Goal: Contribute content: Contribute content

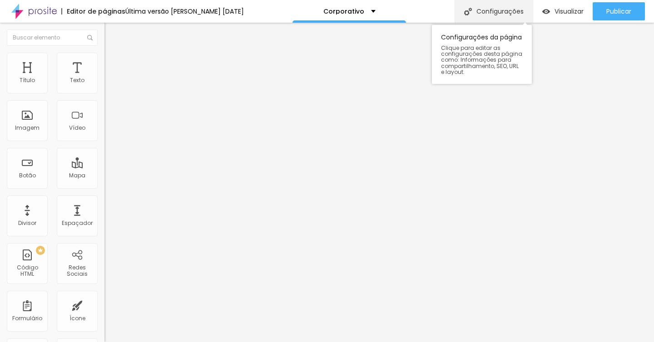
click at [486, 15] on div "Configurações" at bounding box center [493, 11] width 78 height 23
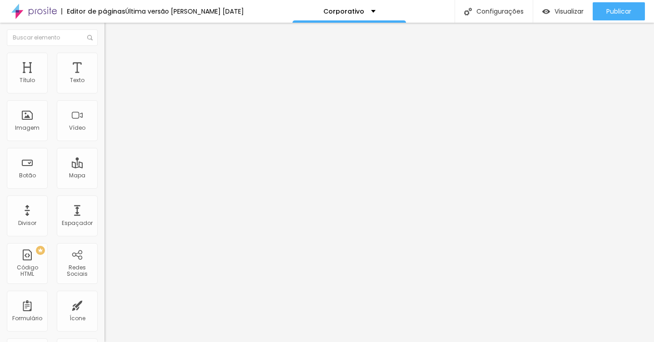
click at [104, 60] on li "Avançado" at bounding box center [156, 57] width 104 height 9
click at [111, 31] on img "button" at bounding box center [114, 33] width 7 height 7
click at [23, 132] on div "Imagem" at bounding box center [27, 120] width 41 height 41
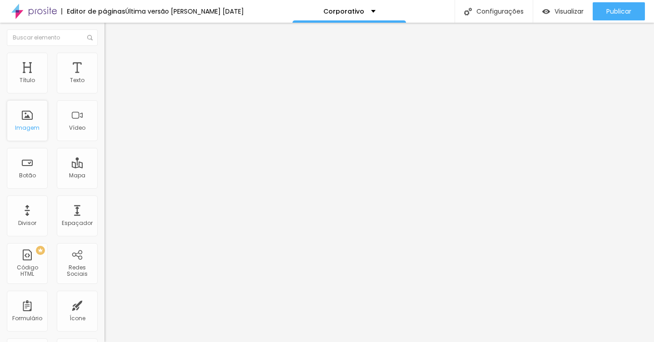
click at [27, 120] on div "Imagem" at bounding box center [27, 120] width 41 height 41
click at [32, 112] on div "Imagem" at bounding box center [27, 120] width 41 height 41
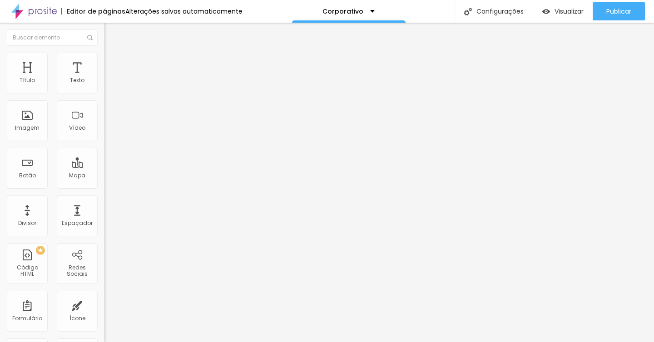
click at [104, 53] on li "Estilo" at bounding box center [156, 57] width 104 height 9
type input "95"
type input "90"
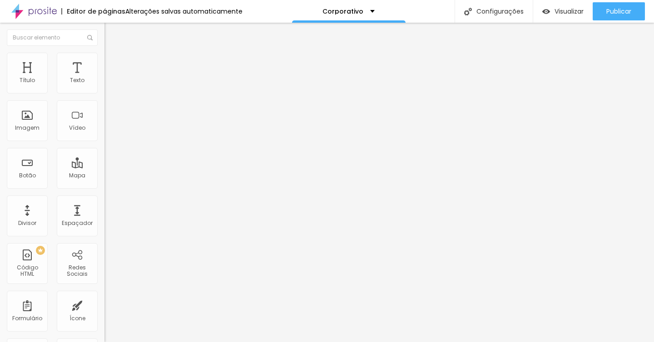
type input "85"
type input "80"
type input "70"
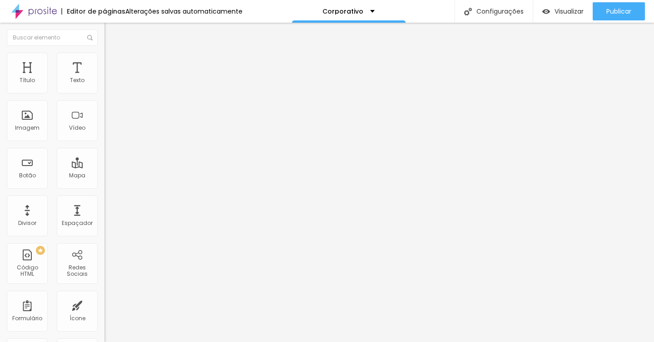
type input "70"
type input "65"
type input "60"
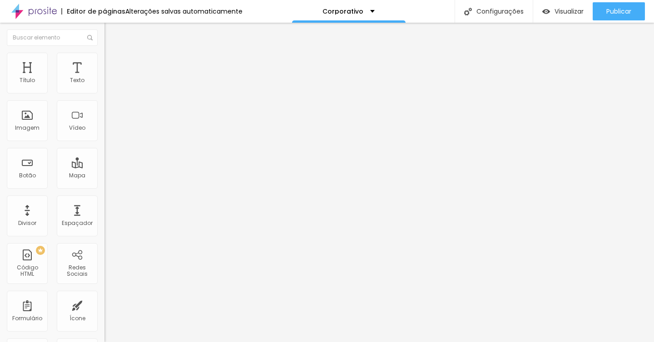
type input "55"
type input "50"
type input "45"
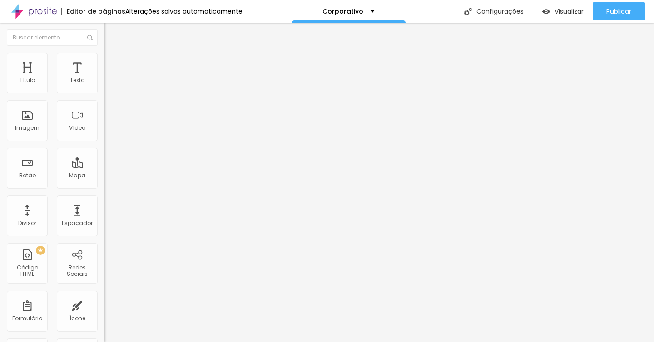
type input "45"
type input "40"
type input "35"
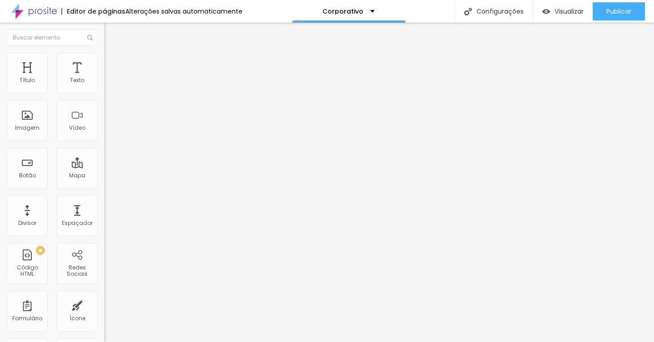
type input "30"
type input "25"
drag, startPoint x: 94, startPoint y: 99, endPoint x: 25, endPoint y: 98, distance: 69.0
type input "25"
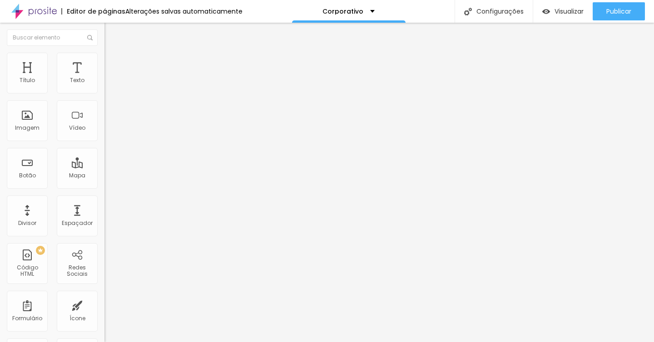
click at [104, 93] on input "range" at bounding box center [133, 89] width 59 height 7
type input "30"
type input "35"
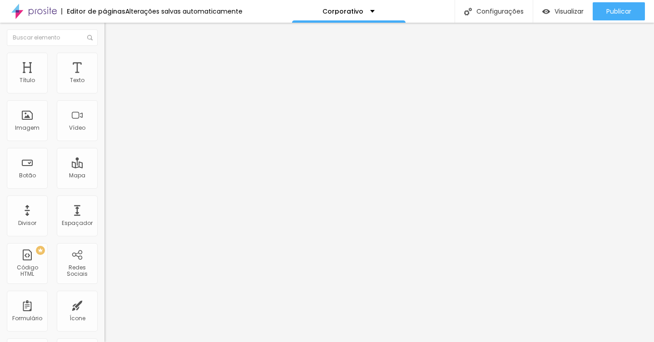
type input "50"
type input "70"
type input "85"
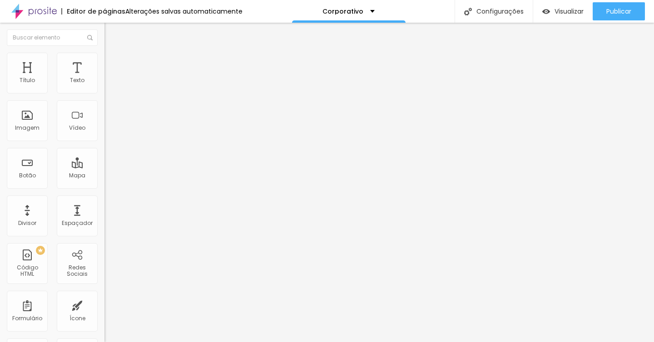
type input "85"
type input "95"
type input "100"
drag, startPoint x: 25, startPoint y: 98, endPoint x: 114, endPoint y: 110, distance: 89.7
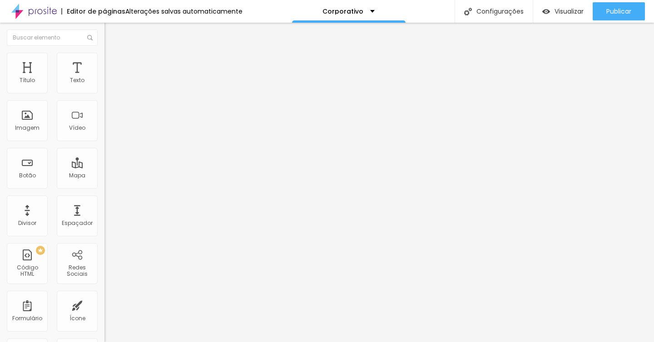
type input "100"
click at [114, 93] on input "range" at bounding box center [133, 89] width 59 height 7
click at [104, 53] on li "Conteúdo" at bounding box center [156, 48] width 104 height 9
click at [104, 78] on span "Adicionar imagem" at bounding box center [133, 74] width 59 height 8
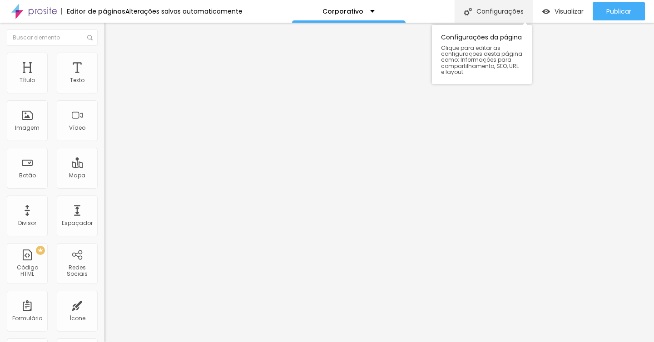
click at [507, 16] on div "Configurações" at bounding box center [493, 11] width 78 height 23
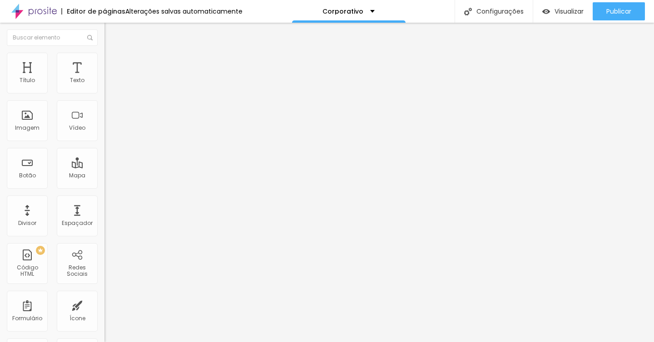
click at [111, 34] on div "Editar Seção" at bounding box center [138, 33] width 54 height 7
click at [23, 182] on div "Botão" at bounding box center [27, 168] width 41 height 41
click at [104, 85] on input "Click me" at bounding box center [158, 80] width 109 height 9
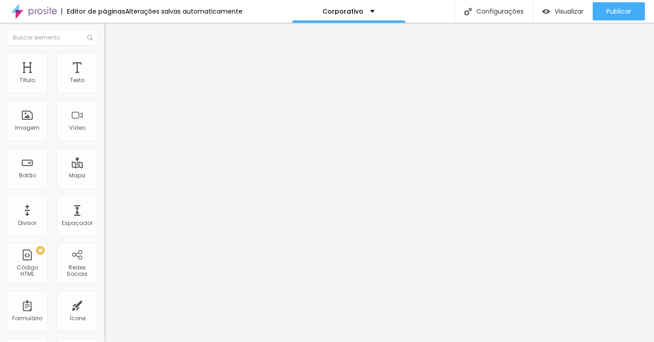
click at [104, 85] on input "Click me" at bounding box center [158, 80] width 109 height 9
type input "AGENDE SEU ENSAIO AQUI"
click at [104, 187] on input "https://" at bounding box center [158, 182] width 109 height 9
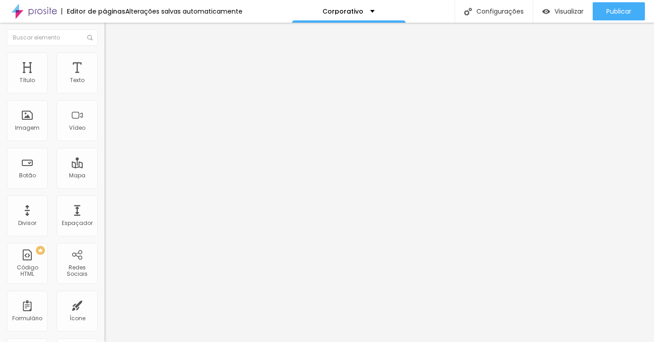
click at [104, 187] on input "https://" at bounding box center [158, 182] width 109 height 9
paste input "[DOMAIN_NAME][URL][PHONE_NUMBER]"
type input "[URL][DOMAIN_NAME][PHONE_NUMBER]"
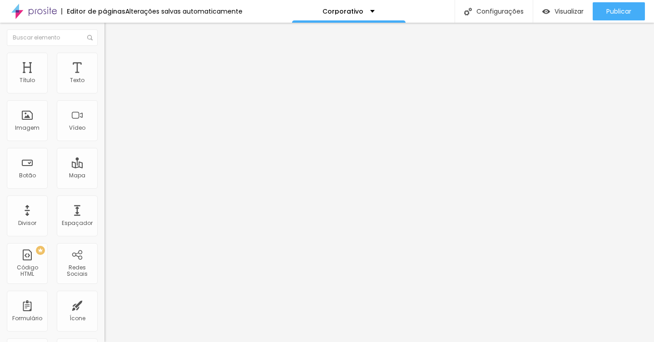
click at [104, 203] on div "Abrir em uma nova aba" at bounding box center [156, 200] width 104 height 5
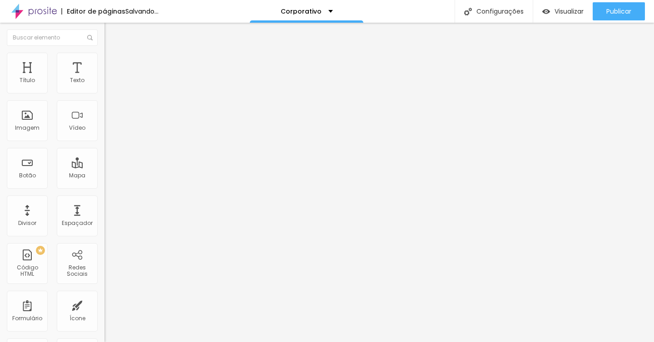
click at [113, 62] on span "Estilo" at bounding box center [120, 59] width 14 height 8
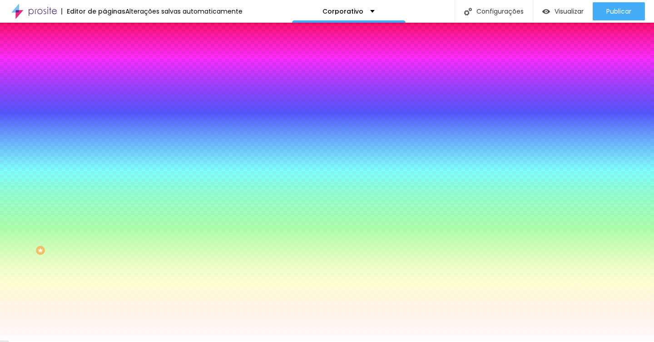
click at [104, 87] on div at bounding box center [156, 87] width 104 height 0
click at [104, 91] on input "#FFFFFF" at bounding box center [158, 91] width 109 height 9
paste input "4FCE5D"
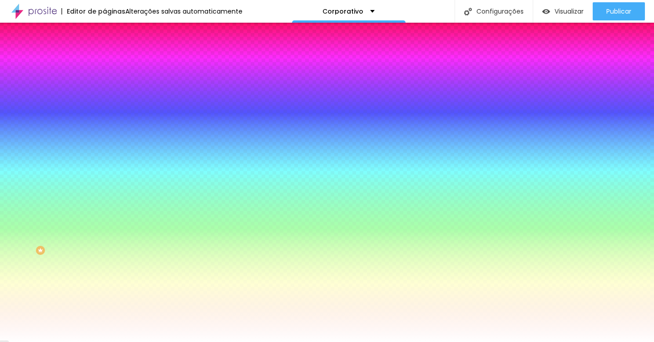
type input "#4FCE5D"
click at [104, 96] on div "Cor de fundo Voltar ao padrão #4FCE5D" at bounding box center [156, 83] width 104 height 25
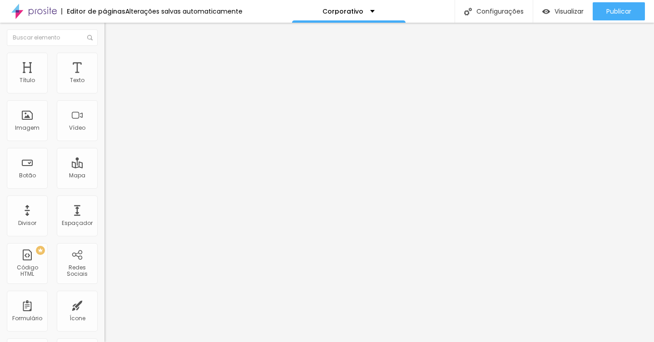
click at [113, 70] on span "Estilo" at bounding box center [120, 66] width 14 height 8
click at [113, 71] on span "Avançado" at bounding box center [128, 75] width 30 height 8
click at [104, 68] on ul "Conteúdo Estilo Avançado" at bounding box center [156, 64] width 104 height 27
click at [113, 68] on span "Estilo" at bounding box center [120, 66] width 14 height 8
click at [104, 60] on li "Conteúdo" at bounding box center [156, 55] width 104 height 9
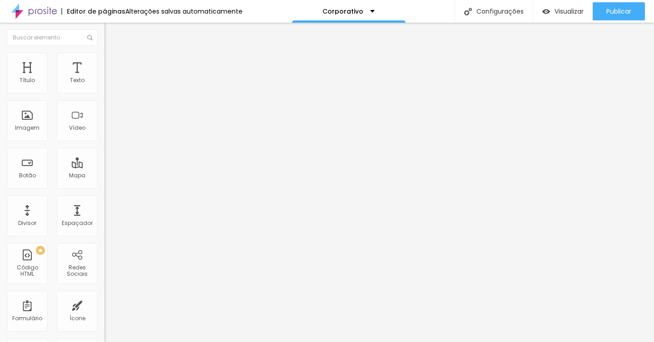
click at [111, 37] on div "Editar Botão do WhatsApp" at bounding box center [156, 37] width 91 height 15
click at [104, 85] on input "Click me" at bounding box center [158, 80] width 109 height 9
type input "SOLICITE ORÇAMENTO"
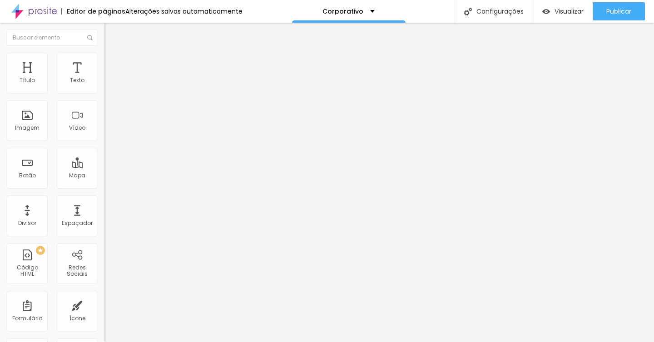
click at [113, 61] on span "Estilo" at bounding box center [120, 59] width 14 height 8
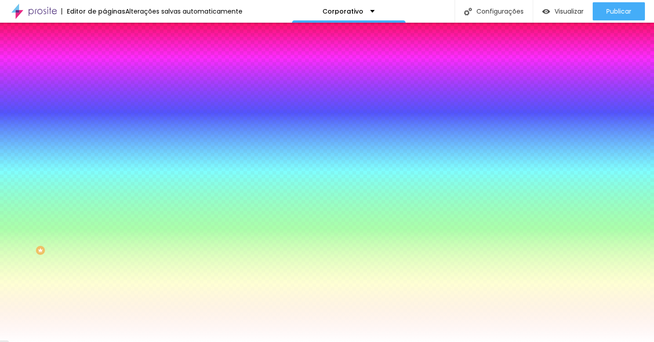
click at [104, 93] on input "#FFFFFF" at bounding box center [158, 91] width 109 height 9
paste input "4FCE5D"
type input "#4FCE5D"
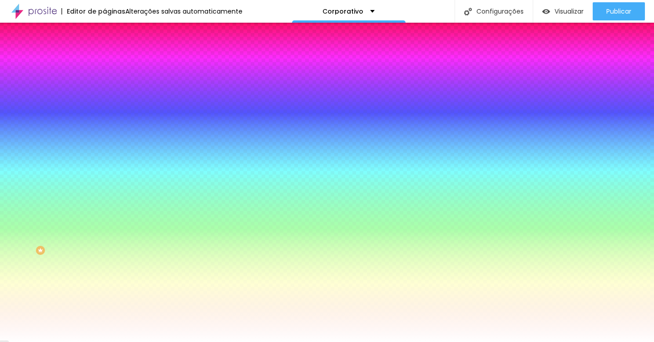
click at [104, 52] on img at bounding box center [108, 48] width 8 height 8
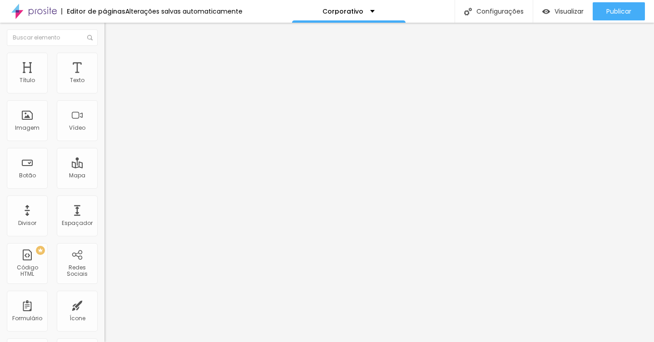
click at [104, 187] on input "https://" at bounding box center [158, 182] width 109 height 9
paste input "[DOMAIN_NAME][URL][PHONE_NUMBER]"
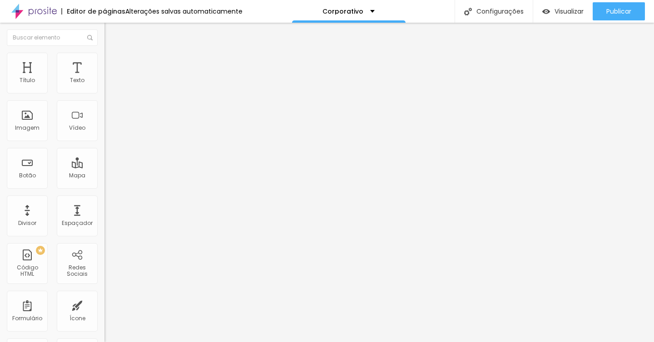
type input "[URL][DOMAIN_NAME][PHONE_NUMBER]"
click at [104, 198] on div at bounding box center [156, 198] width 104 height 0
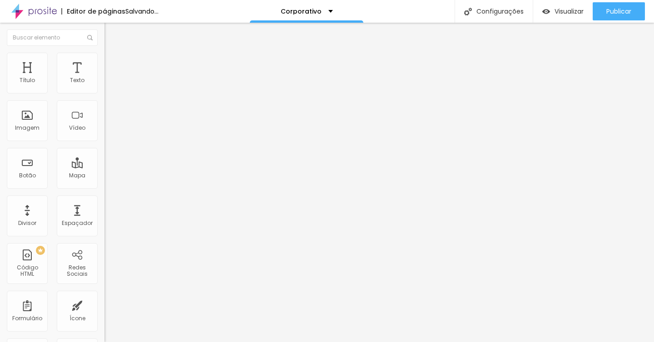
click at [113, 65] on span "Avançado" at bounding box center [128, 68] width 30 height 8
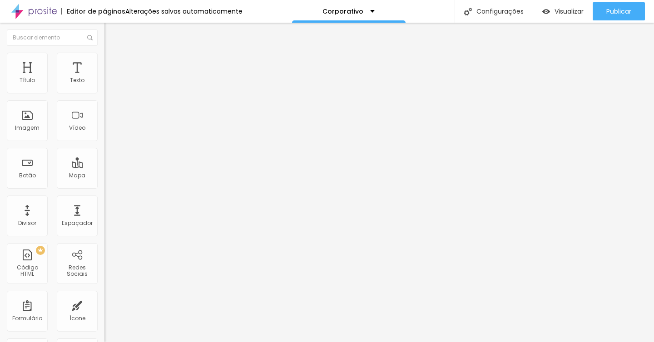
click at [104, 60] on ul "Conteúdo Estilo Avançado" at bounding box center [156, 57] width 104 height 27
click at [104, 59] on li "Estilo" at bounding box center [156, 57] width 104 height 9
click at [104, 53] on li "Conteúdo" at bounding box center [156, 48] width 104 height 9
click at [104, 77] on div "Adicionar imagem" at bounding box center [156, 74] width 104 height 6
click at [104, 78] on span "Adicionar imagem" at bounding box center [133, 74] width 59 height 8
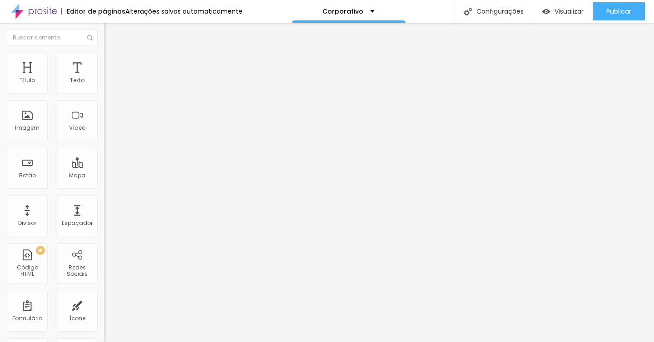
click at [113, 63] on span "Estilo" at bounding box center [120, 59] width 14 height 8
click at [104, 62] on li "Avançado" at bounding box center [156, 66] width 104 height 9
click at [104, 59] on li "Estilo" at bounding box center [156, 57] width 104 height 9
type input "75"
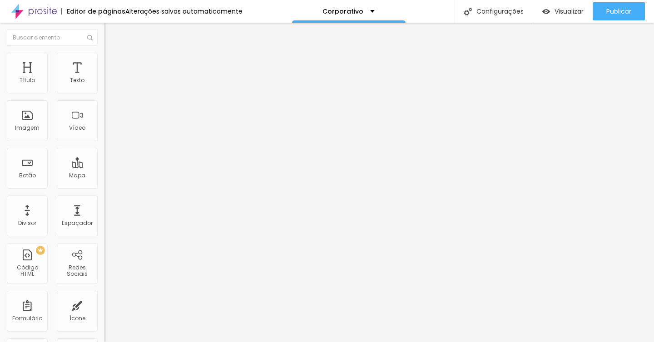
type input "75"
click at [104, 93] on input "range" at bounding box center [133, 89] width 59 height 7
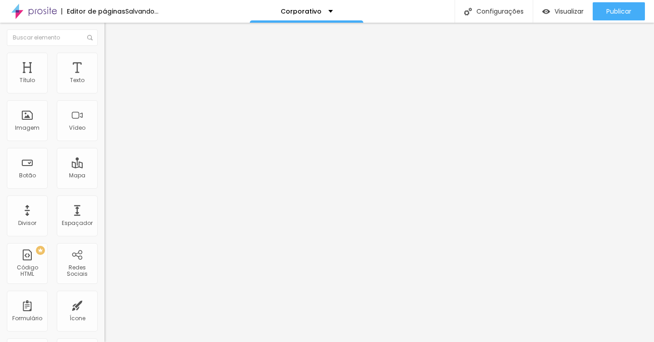
type input "70"
type input "60"
type input "50"
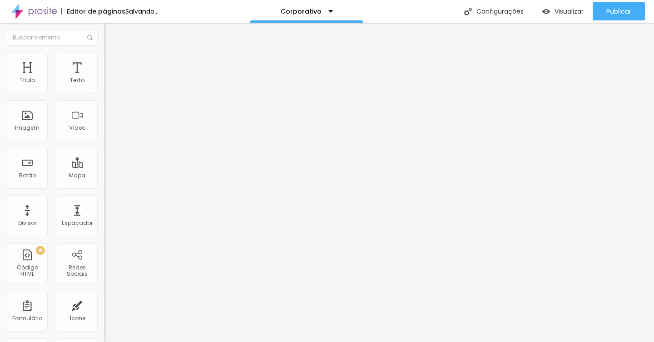
type input "50"
type input "40"
type input "30"
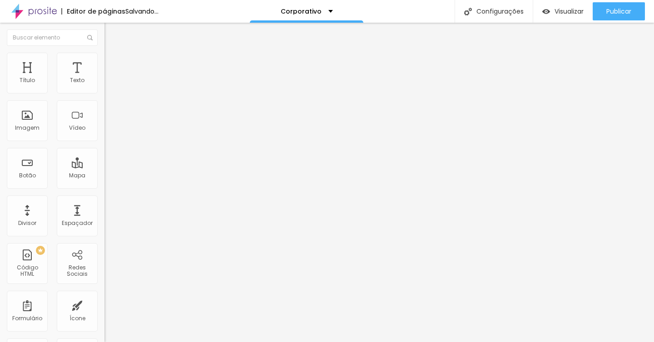
type input "20"
type input "15"
type input "10"
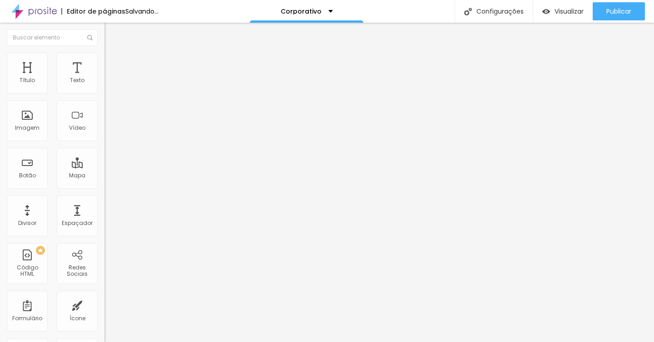
drag, startPoint x: 70, startPoint y: 98, endPoint x: 0, endPoint y: 96, distance: 69.9
type input "10"
click at [104, 93] on input "range" at bounding box center [133, 89] width 59 height 7
click at [104, 53] on li "Conteúdo" at bounding box center [156, 48] width 104 height 9
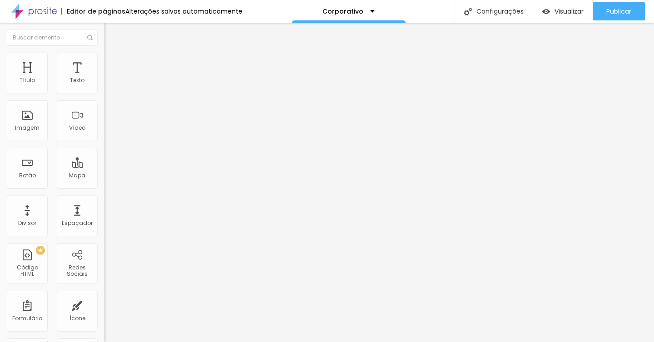
click at [113, 64] on span "Avançado" at bounding box center [128, 68] width 30 height 8
click at [49, 38] on input "text" at bounding box center [52, 38] width 91 height 16
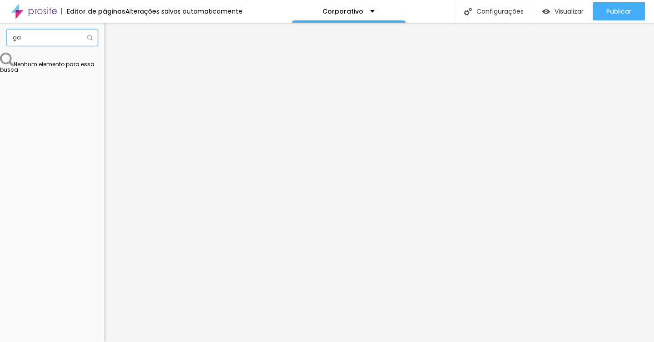
type input "g"
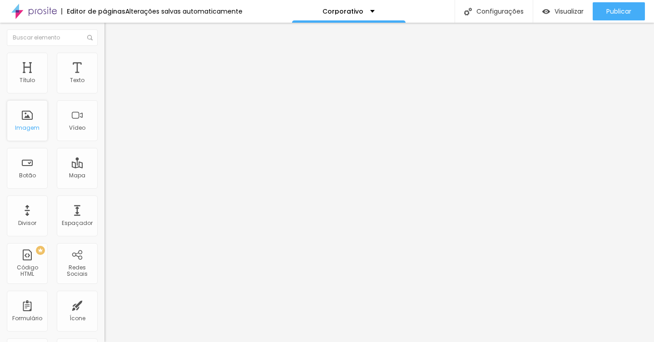
click at [39, 114] on div "Imagem" at bounding box center [27, 120] width 41 height 41
click at [104, 62] on img at bounding box center [108, 66] width 8 height 8
type input "7"
type input "5"
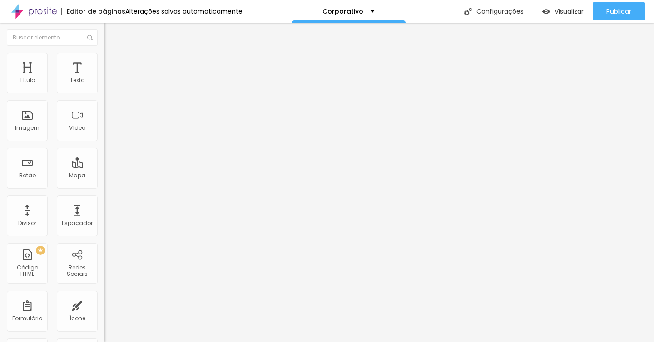
type input "5"
type input "2"
type input "0"
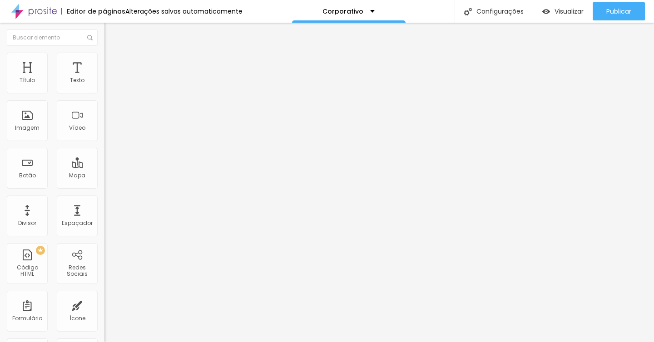
type input "0"
drag, startPoint x: 25, startPoint y: 88, endPoint x: 12, endPoint y: 89, distance: 13.3
click at [104, 89] on div "0 Espaço de cima" at bounding box center [156, 135] width 104 height 128
type input "11"
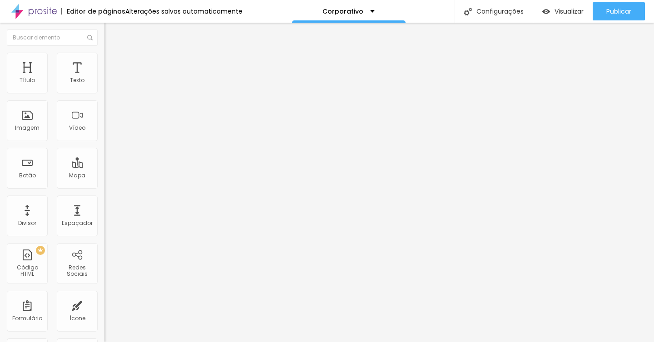
type input "8"
type input "5"
type input "1"
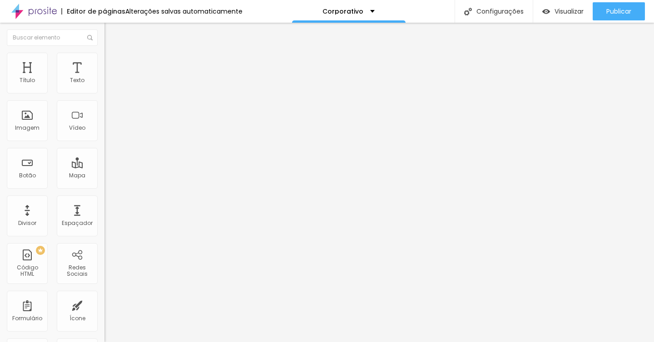
type input "1"
type input "0"
drag, startPoint x: 28, startPoint y: 106, endPoint x: 8, endPoint y: 106, distance: 20.0
type input "0"
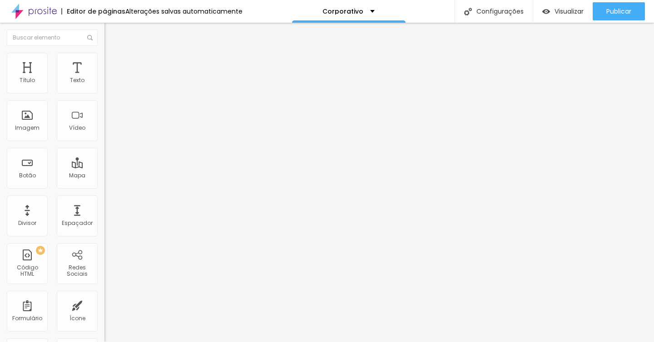
click at [104, 305] on input "range" at bounding box center [133, 308] width 59 height 7
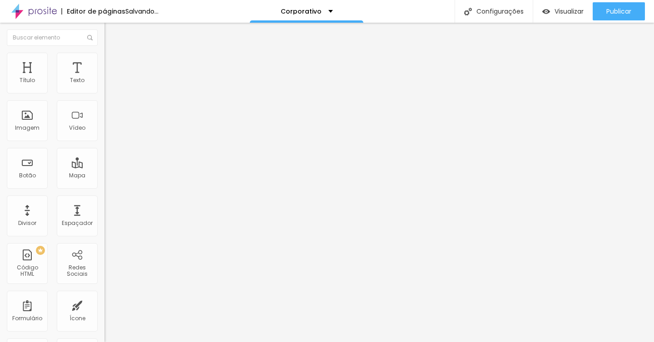
click at [113, 63] on span "Estilo" at bounding box center [120, 59] width 14 height 8
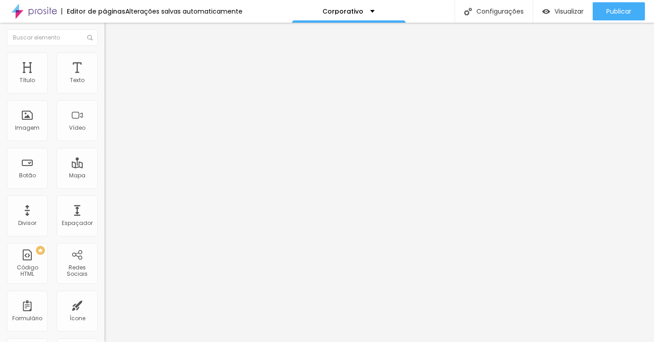
type input "95"
type input "90"
type input "85"
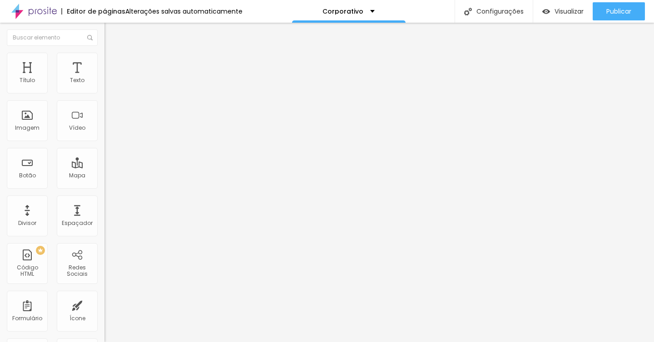
type input "85"
type input "75"
type input "70"
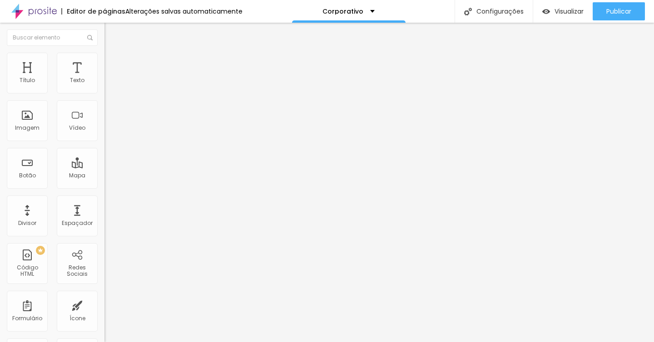
type input "60"
type input "55"
type input "50"
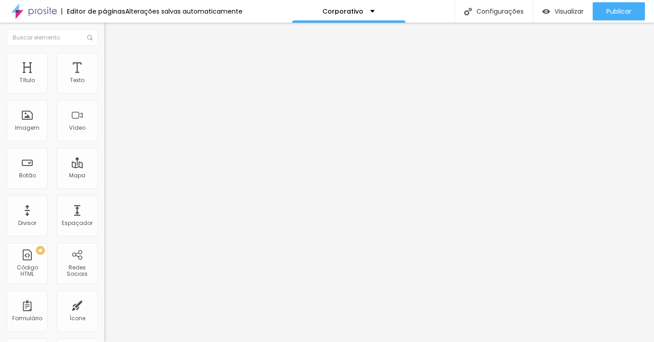
type input "50"
type input "45"
drag, startPoint x: 94, startPoint y: 96, endPoint x: 42, endPoint y: 96, distance: 52.2
type input "45"
click at [104, 93] on input "range" at bounding box center [133, 89] width 59 height 7
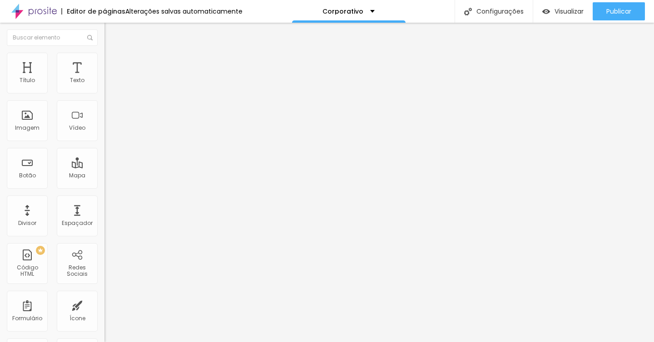
type input "35"
type input "30"
type input "25"
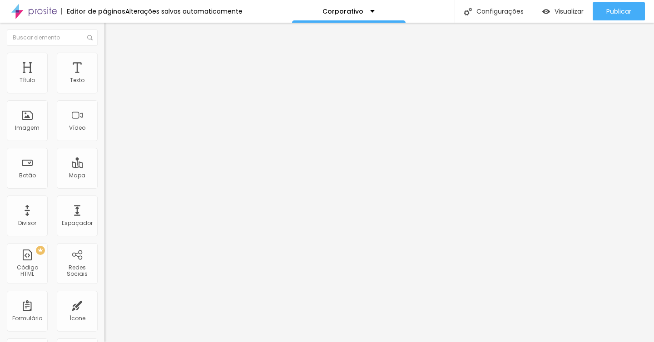
drag, startPoint x: 42, startPoint y: 96, endPoint x: 25, endPoint y: 97, distance: 16.8
type input "25"
click at [104, 93] on input "range" at bounding box center [133, 89] width 59 height 7
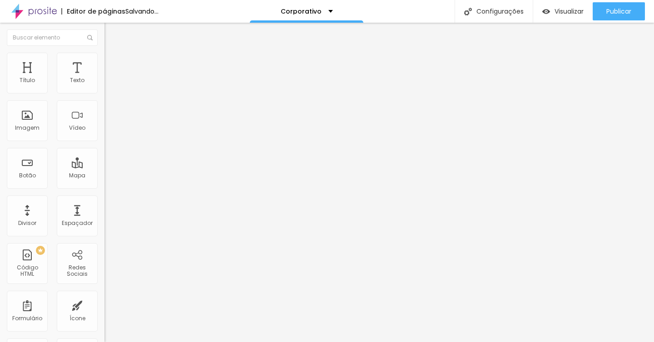
type input "1"
type input "3"
type input "9"
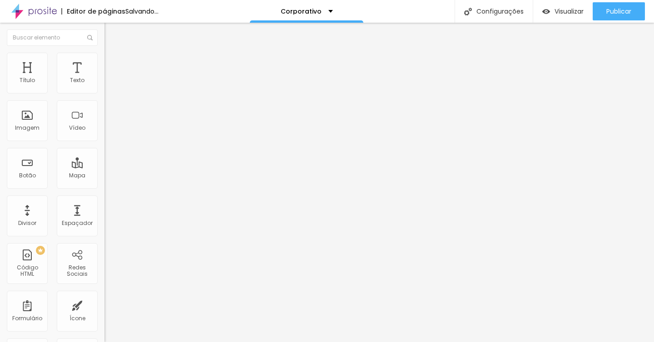
type input "9"
type input "18"
type input "30"
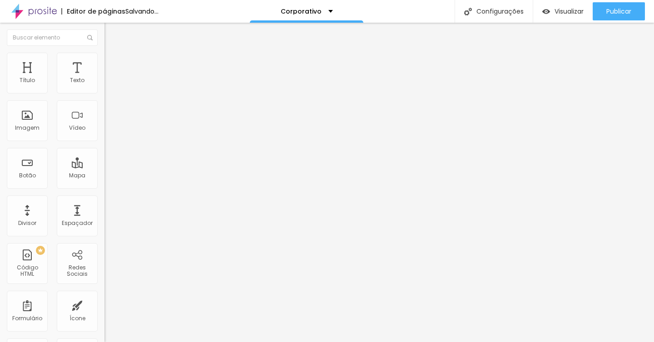
type input "43"
type input "53"
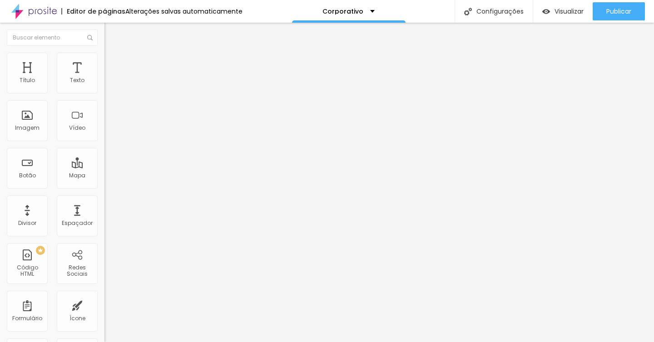
type input "62"
type input "75"
type input "77"
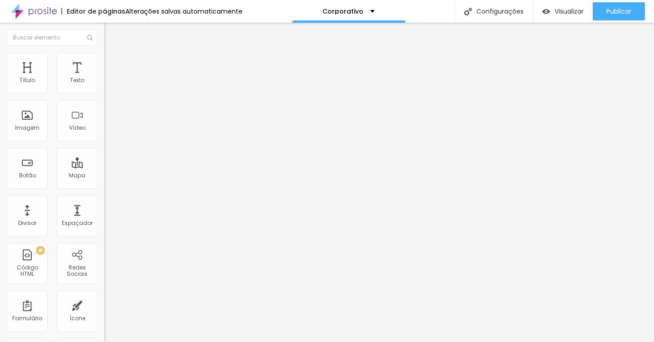
type input "77"
type input "79"
type input "80"
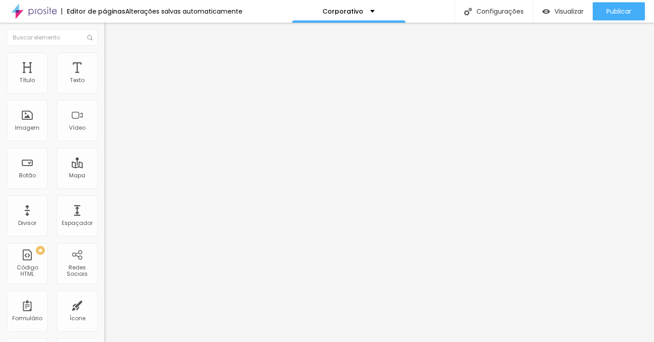
type input "77"
type input "71"
type input "60"
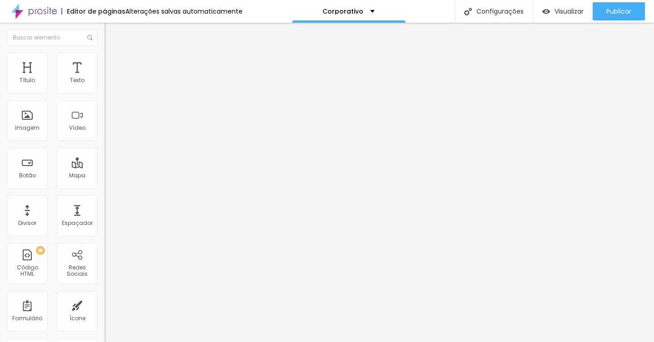
type input "60"
type input "43"
type input "22"
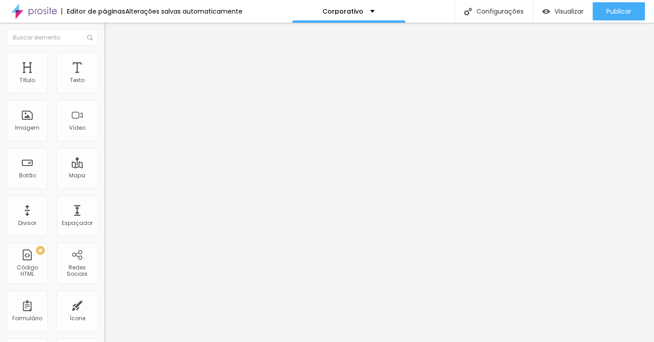
type input "0"
drag, startPoint x: 21, startPoint y: 113, endPoint x: 0, endPoint y: 114, distance: 20.9
click at [104, 199] on input "range" at bounding box center [133, 202] width 59 height 7
type input "20"
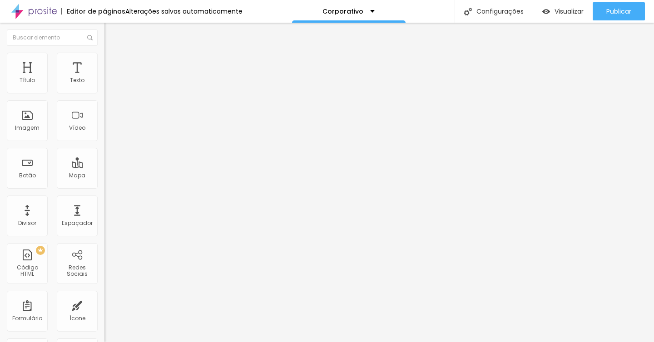
type input "20"
type input "25"
type input "30"
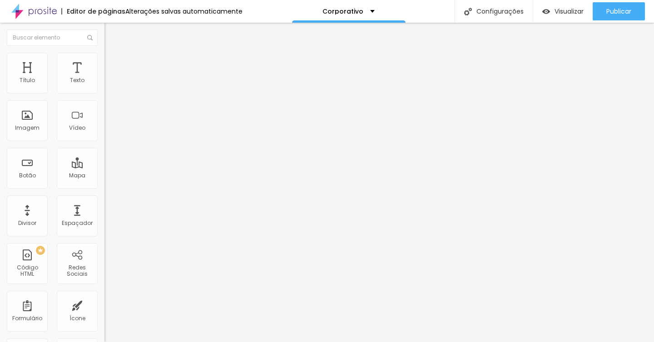
type input "35"
type input "40"
type input "45"
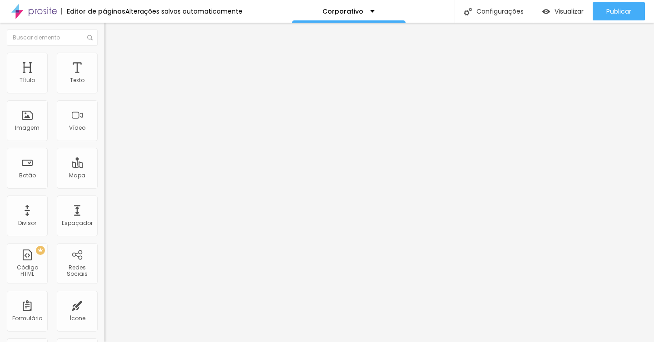
type input "45"
type input "50"
type input "55"
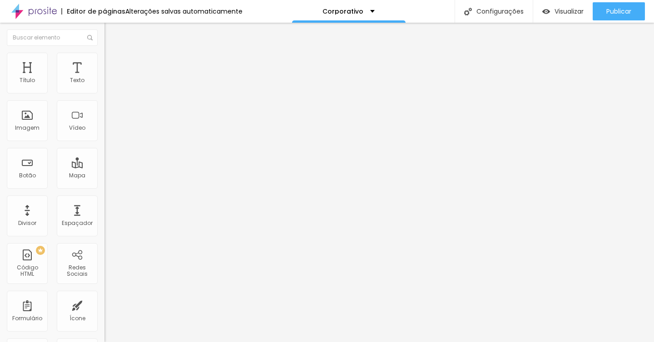
type input "60"
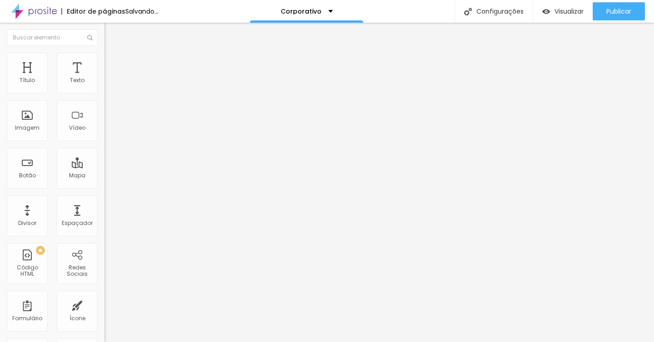
type input "70"
type input "75"
type input "80"
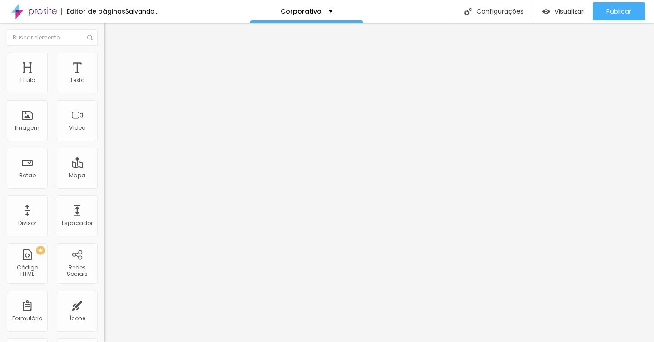
type input "80"
type input "90"
type input "95"
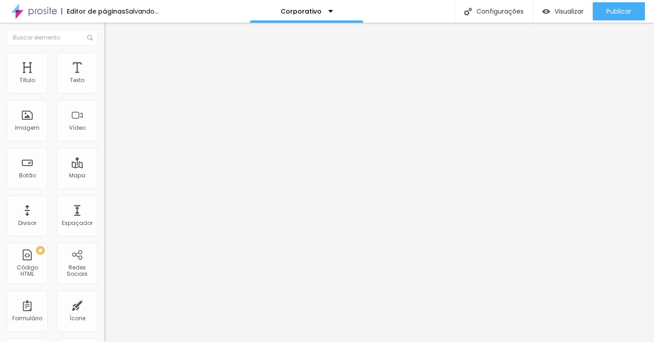
type input "100"
drag, startPoint x: 26, startPoint y: 96, endPoint x: 103, endPoint y: 102, distance: 77.4
type input "100"
click at [104, 93] on input "range" at bounding box center [133, 89] width 59 height 7
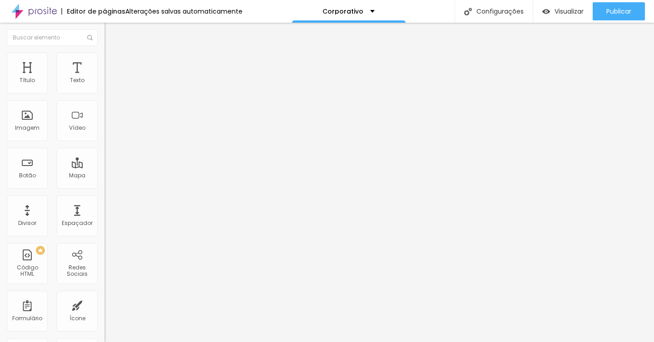
click at [113, 65] on span "Avançado" at bounding box center [128, 68] width 30 height 8
click at [113, 63] on span "Estilo" at bounding box center [120, 59] width 14 height 8
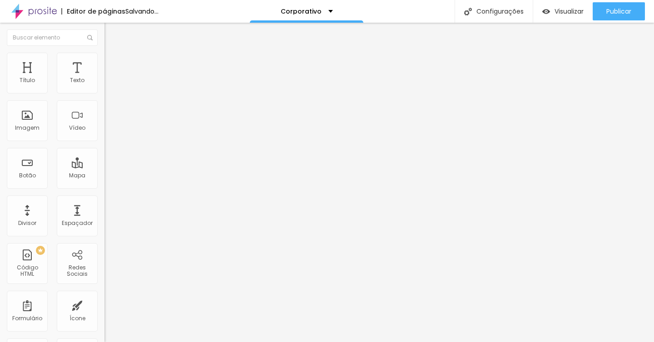
click at [113, 63] on span "Estilo" at bounding box center [120, 59] width 14 height 8
click at [113, 54] on span "Conteúdo" at bounding box center [127, 50] width 28 height 8
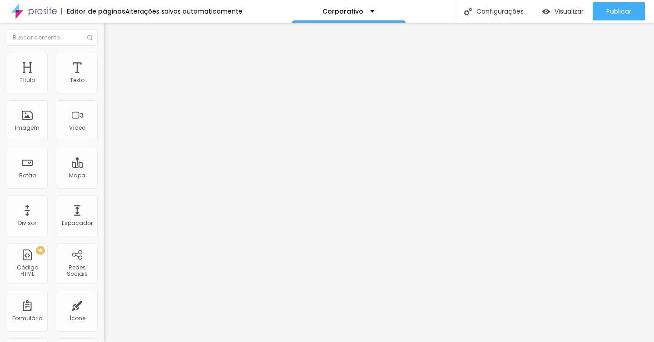
click at [104, 78] on span "Adicionar imagem" at bounding box center [133, 74] width 59 height 8
click at [113, 64] on span "Avançado" at bounding box center [128, 68] width 30 height 8
click at [113, 63] on span "Estilo" at bounding box center [120, 59] width 14 height 8
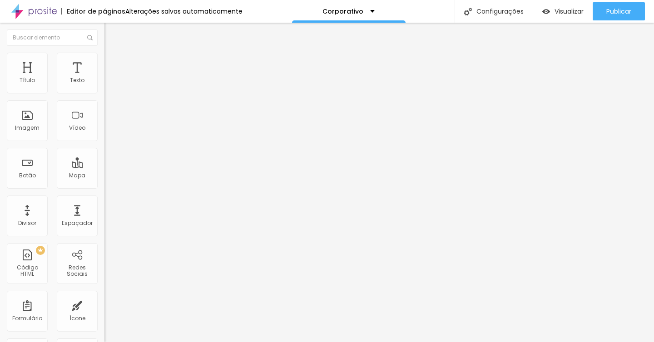
type input "45"
click at [104, 93] on input "range" at bounding box center [133, 89] width 59 height 7
type input "40"
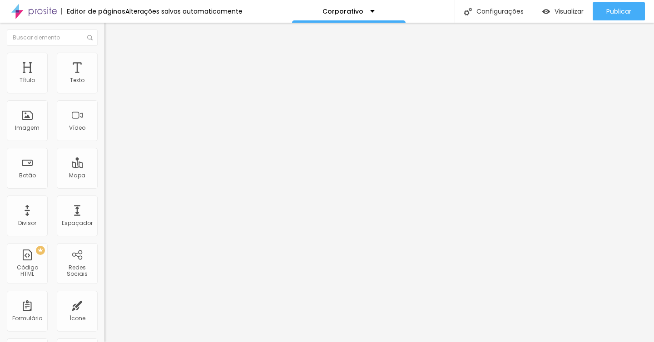
type input "35"
type input "30"
type input "25"
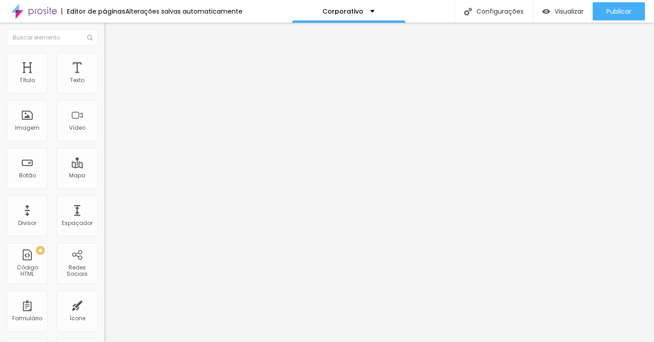
type input "25"
type input "20"
type input "15"
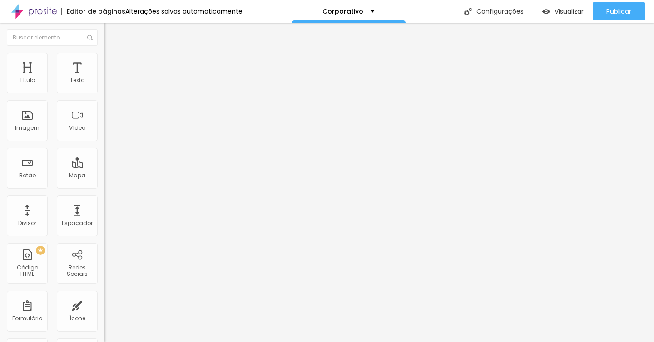
type input "20"
drag, startPoint x: 40, startPoint y: 97, endPoint x: 18, endPoint y: 97, distance: 22.2
type input "20"
click at [104, 93] on input "range" at bounding box center [133, 89] width 59 height 7
click at [104, 78] on span "Adicionar imagem" at bounding box center [133, 74] width 59 height 8
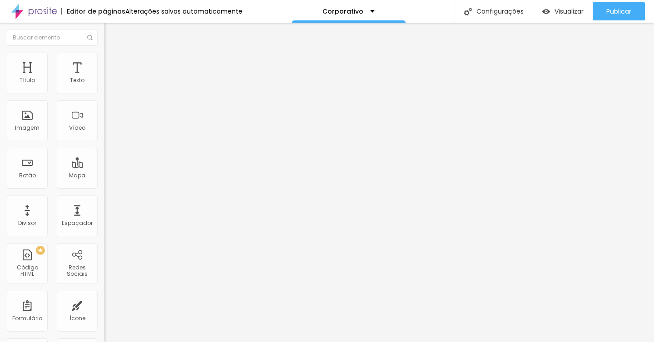
click at [104, 56] on img at bounding box center [108, 57] width 8 height 8
type input "30"
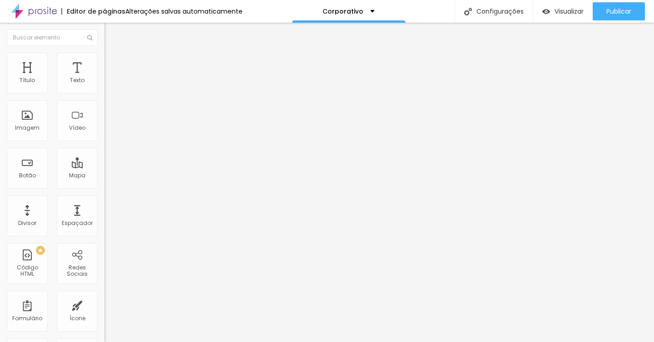
click at [104, 93] on input "range" at bounding box center [133, 89] width 59 height 7
type input "25"
type input "20"
drag, startPoint x: 29, startPoint y: 97, endPoint x: 21, endPoint y: 97, distance: 8.2
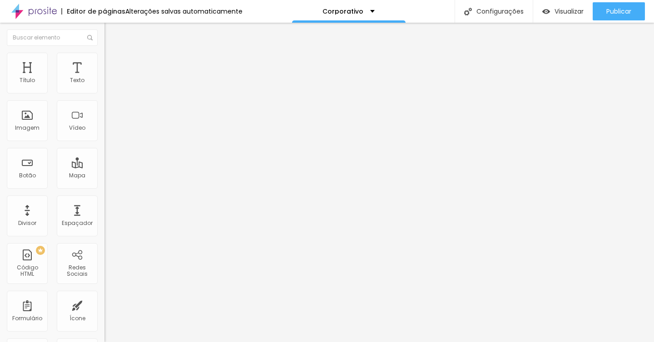
click at [104, 93] on input "range" at bounding box center [133, 89] width 59 height 7
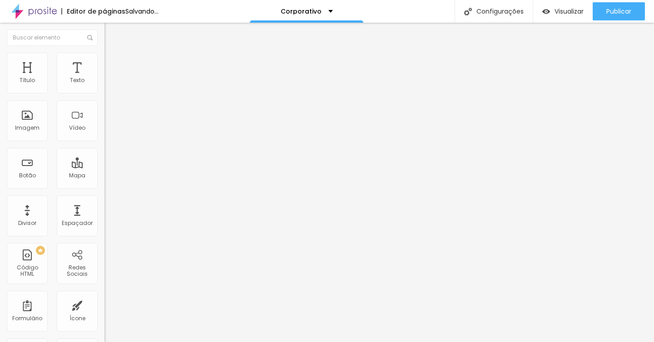
click at [104, 62] on img at bounding box center [108, 66] width 8 height 8
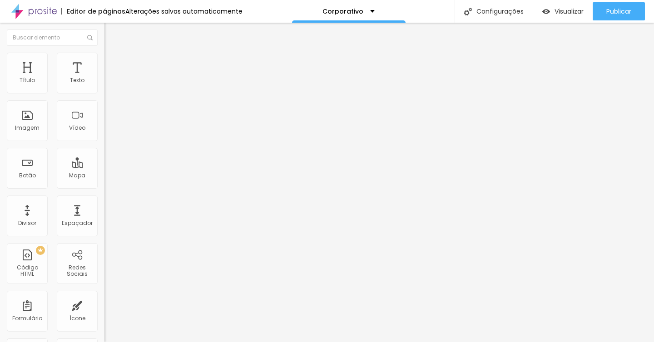
click at [104, 59] on li "Estilo" at bounding box center [156, 57] width 104 height 9
click at [104, 53] on li "Conteúdo" at bounding box center [156, 48] width 104 height 9
click at [104, 142] on span "Original" at bounding box center [115, 138] width 22 height 8
click at [113, 65] on span "Avançado" at bounding box center [128, 68] width 30 height 8
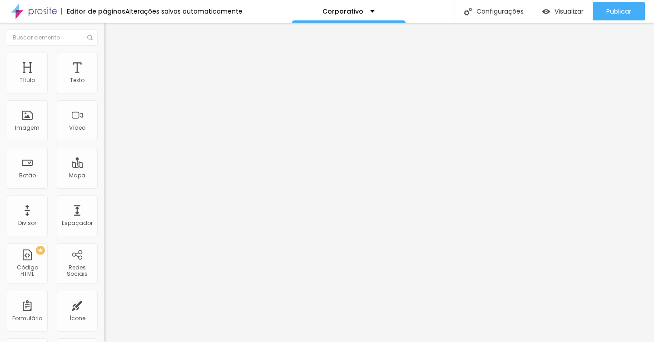
click at [104, 176] on input "range" at bounding box center [133, 179] width 59 height 7
drag, startPoint x: 20, startPoint y: 88, endPoint x: 11, endPoint y: 91, distance: 10.2
click at [104, 176] on input "range" at bounding box center [133, 179] width 59 height 7
click at [104, 53] on img at bounding box center [108, 57] width 8 height 8
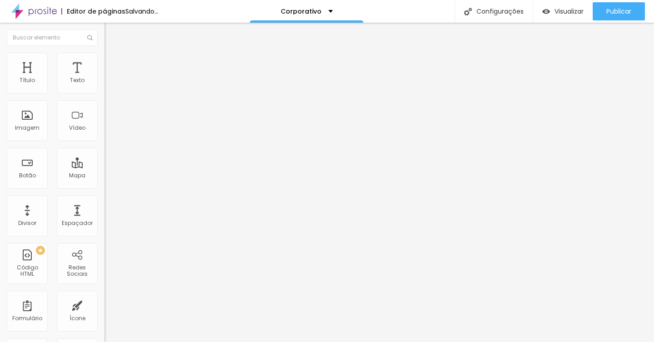
drag, startPoint x: 19, startPoint y: 99, endPoint x: 24, endPoint y: 100, distance: 4.6
click at [104, 93] on input "range" at bounding box center [133, 89] width 59 height 7
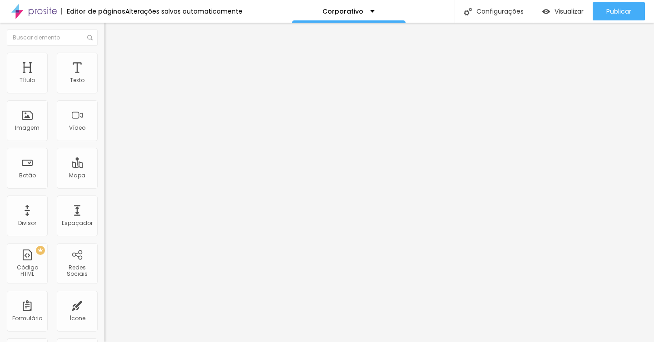
click at [113, 54] on span "Conteúdo" at bounding box center [127, 50] width 28 height 8
click at [104, 116] on div at bounding box center [156, 111] width 104 height 7
click at [111, 34] on img "button" at bounding box center [114, 33] width 7 height 7
click at [111, 33] on img "button" at bounding box center [114, 33] width 7 height 7
click at [111, 35] on img "button" at bounding box center [114, 33] width 7 height 7
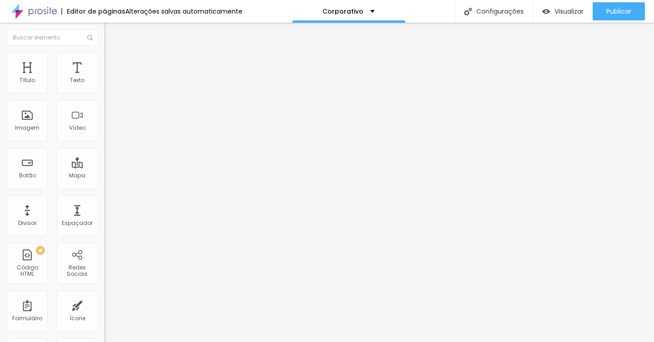
click at [104, 78] on span "Adicionar imagem" at bounding box center [133, 74] width 59 height 8
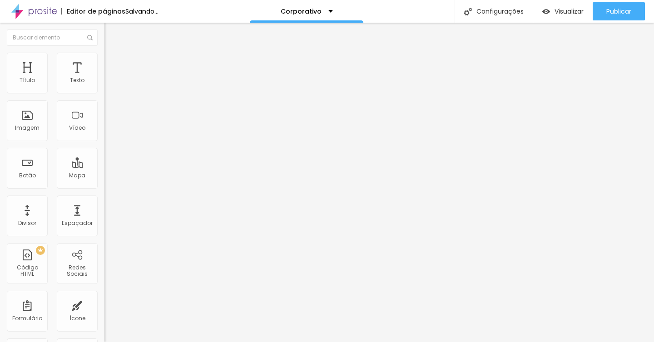
click at [104, 78] on span "Adicionar imagem" at bounding box center [133, 74] width 59 height 8
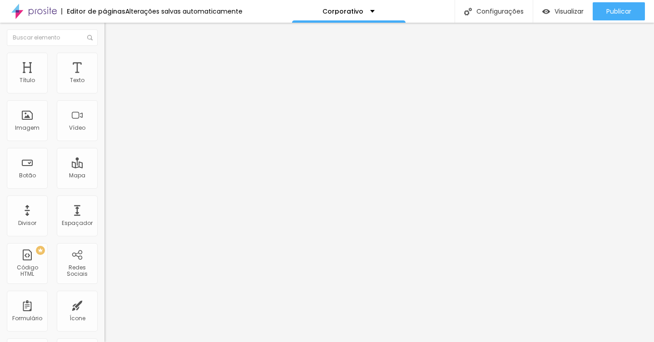
click at [104, 78] on span "Adicionar imagem" at bounding box center [133, 74] width 59 height 8
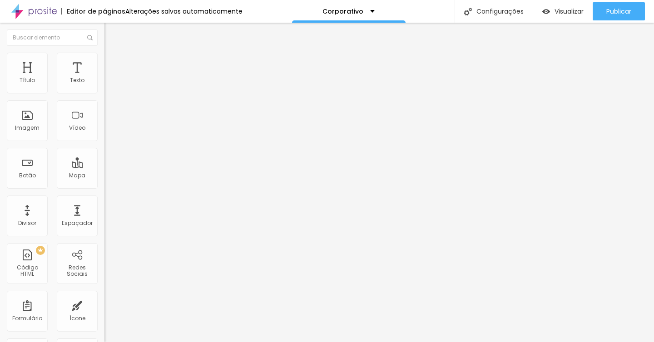
click at [104, 78] on span "Adicionar imagem" at bounding box center [133, 74] width 59 height 8
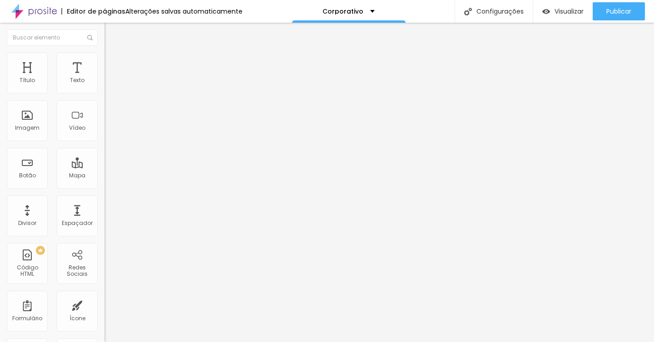
click at [113, 63] on span "Estilo" at bounding box center [120, 59] width 14 height 8
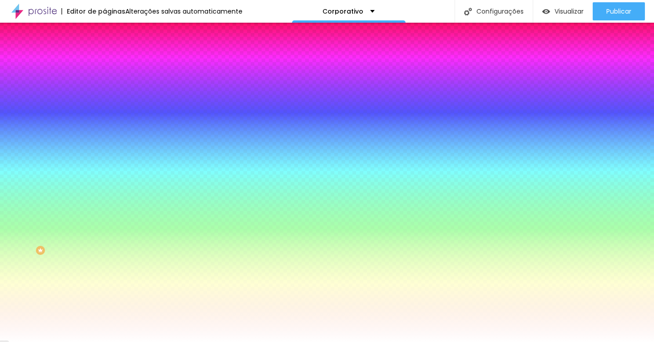
click at [113, 64] on span "Avançado" at bounding box center [128, 68] width 30 height 8
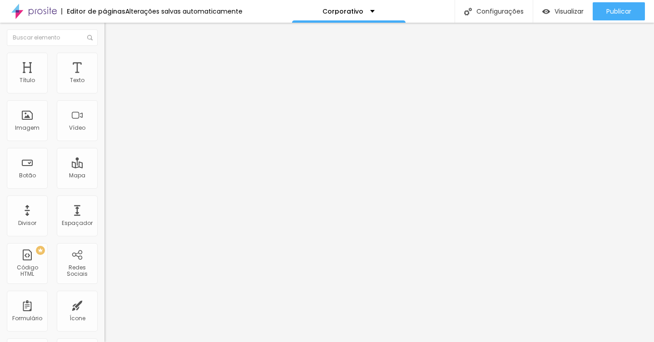
drag, startPoint x: 39, startPoint y: 89, endPoint x: 1, endPoint y: 89, distance: 37.7
click at [104, 176] on input "range" at bounding box center [133, 179] width 59 height 7
click at [113, 64] on span "Avançado" at bounding box center [128, 68] width 30 height 8
drag, startPoint x: 35, startPoint y: 89, endPoint x: 0, endPoint y: 89, distance: 35.4
click at [104, 176] on input "range" at bounding box center [133, 179] width 59 height 7
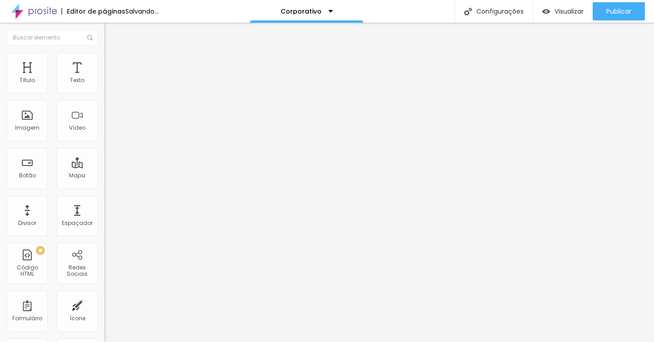
click at [113, 64] on span "Avançado" at bounding box center [128, 68] width 30 height 8
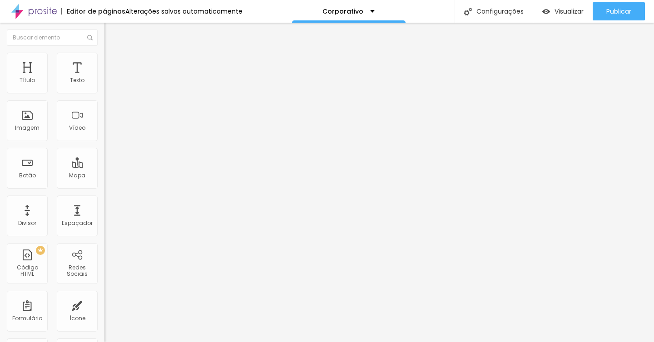
drag, startPoint x: 37, startPoint y: 89, endPoint x: 0, endPoint y: 94, distance: 37.5
click at [104, 176] on input "range" at bounding box center [133, 179] width 59 height 7
click at [104, 62] on img at bounding box center [108, 66] width 8 height 8
drag, startPoint x: 38, startPoint y: 88, endPoint x: 0, endPoint y: 90, distance: 38.2
click at [104, 176] on input "range" at bounding box center [133, 179] width 59 height 7
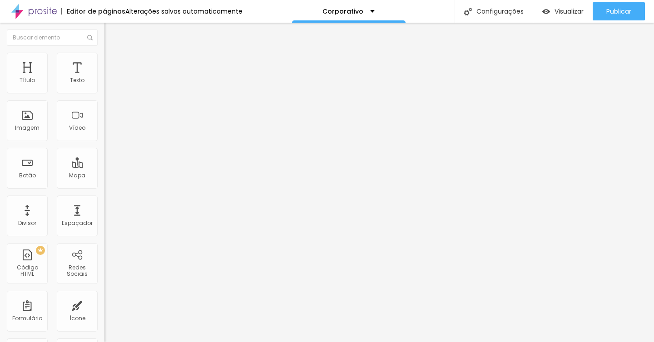
click at [104, 78] on span "Trocar imagem" at bounding box center [128, 74] width 49 height 8
click at [104, 62] on li "Avançado" at bounding box center [156, 66] width 104 height 9
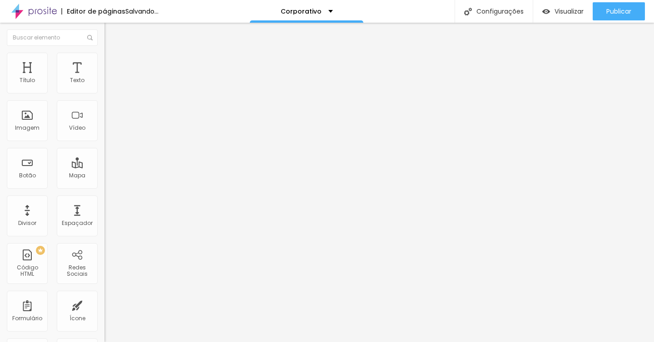
drag, startPoint x: 58, startPoint y: 89, endPoint x: 17, endPoint y: 88, distance: 41.3
click at [104, 176] on input "range" at bounding box center [133, 179] width 59 height 7
drag, startPoint x: 21, startPoint y: 90, endPoint x: 57, endPoint y: 89, distance: 35.9
click at [104, 176] on input "range" at bounding box center [133, 179] width 59 height 7
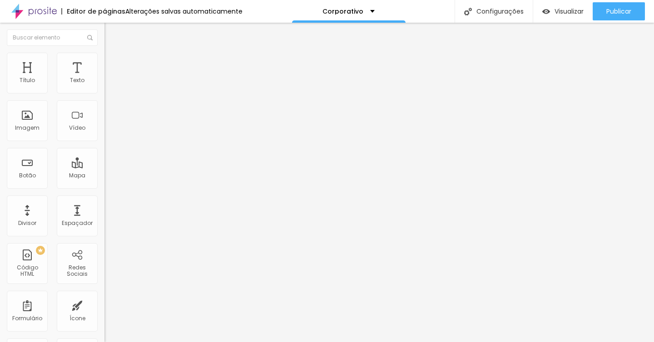
drag, startPoint x: 20, startPoint y: 106, endPoint x: 0, endPoint y: 117, distance: 23.1
click at [104, 305] on input "range" at bounding box center [133, 308] width 59 height 7
click at [113, 64] on span "Avançado" at bounding box center [128, 68] width 30 height 8
drag, startPoint x: 20, startPoint y: 105, endPoint x: 0, endPoint y: 108, distance: 20.6
click at [104, 305] on input "range" at bounding box center [133, 308] width 59 height 7
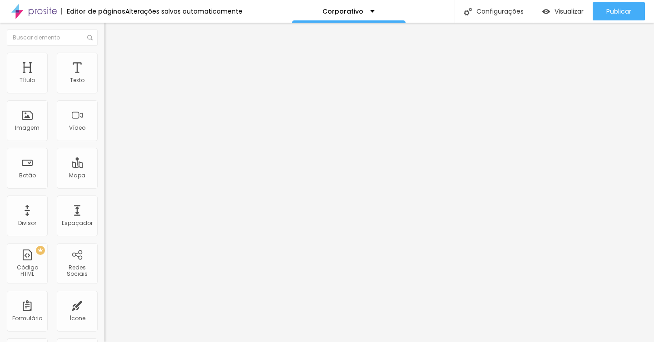
click at [104, 78] on span "Trocar imagem" at bounding box center [128, 74] width 49 height 8
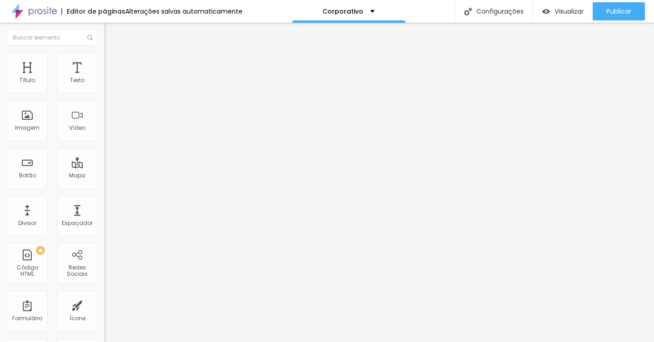
click at [104, 78] on span "Trocar imagem" at bounding box center [128, 74] width 49 height 8
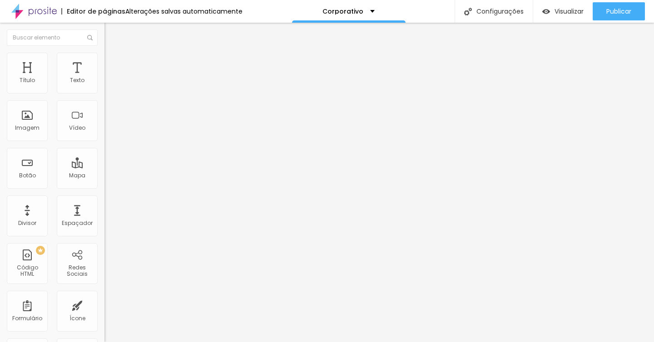
click at [104, 78] on span "Trocar imagem" at bounding box center [128, 74] width 49 height 8
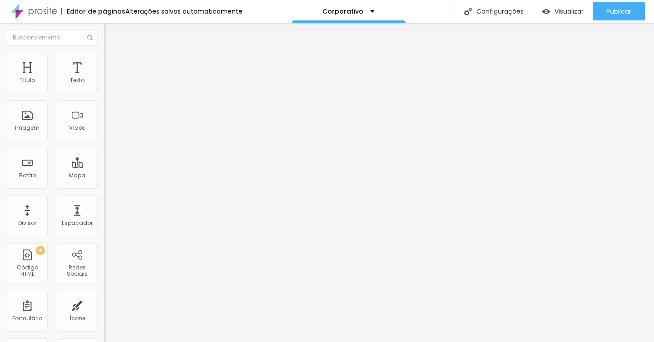
click at [113, 64] on span "Avançado" at bounding box center [128, 68] width 30 height 8
click at [104, 53] on img at bounding box center [108, 57] width 8 height 8
click at [104, 62] on img at bounding box center [108, 66] width 8 height 8
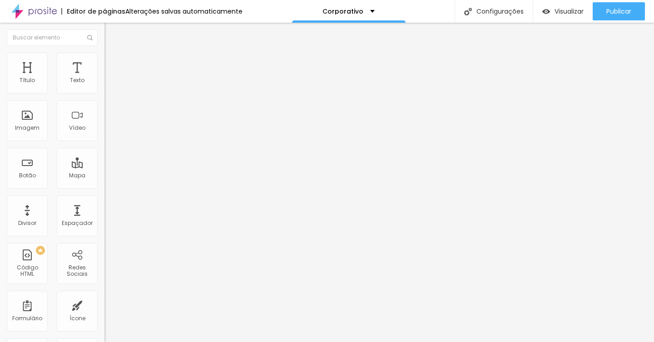
click at [104, 59] on li "Estilo" at bounding box center [156, 57] width 104 height 9
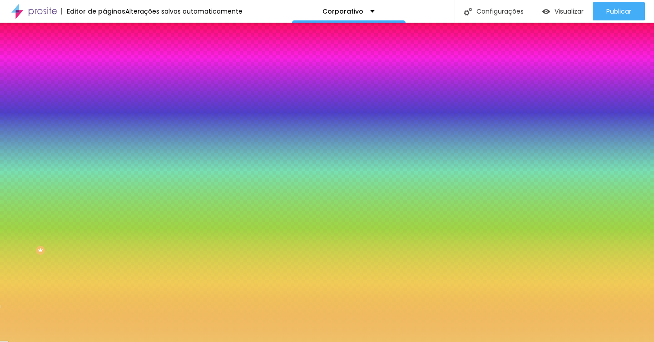
click at [104, 53] on li "Conteúdo" at bounding box center [156, 48] width 104 height 9
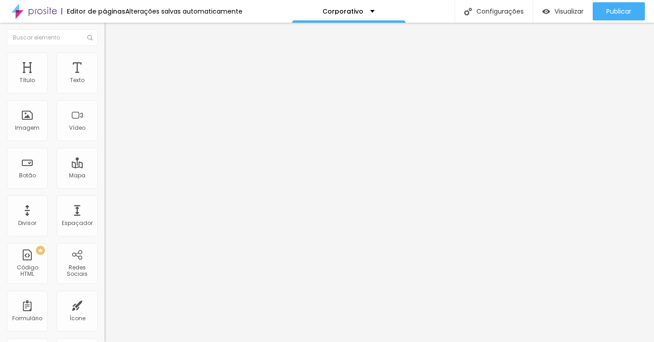
click at [104, 53] on img at bounding box center [108, 57] width 8 height 8
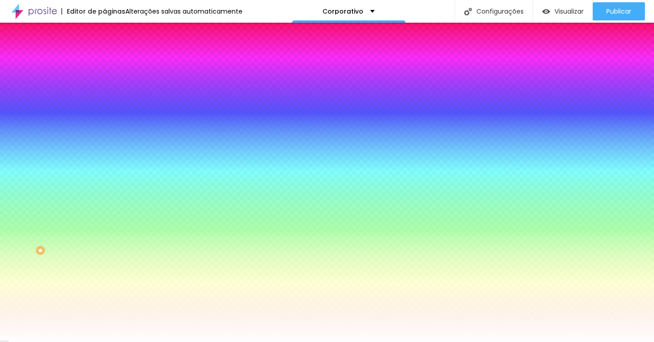
click at [104, 62] on li "Avançado" at bounding box center [156, 66] width 104 height 9
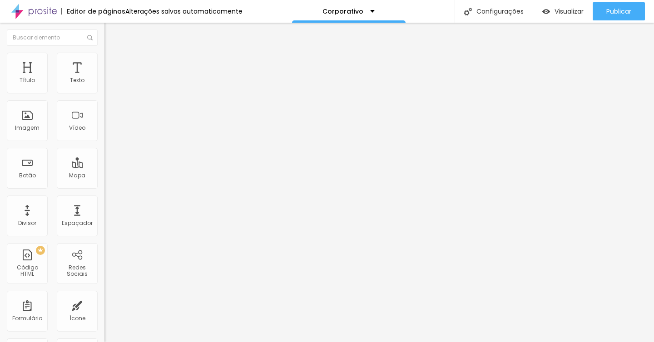
click at [104, 57] on li "Estilo" at bounding box center [156, 57] width 104 height 9
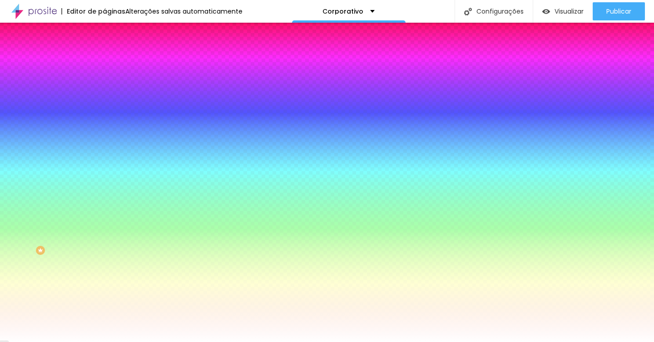
click at [104, 108] on span "DESATIVADO" at bounding box center [120, 104] width 33 height 8
click at [104, 113] on button "Voltar ao padrão" at bounding box center [135, 112] width 62 height 10
click at [109, 119] on icon "button" at bounding box center [111, 121] width 4 height 4
click at [45, 342] on div at bounding box center [327, 342] width 654 height 0
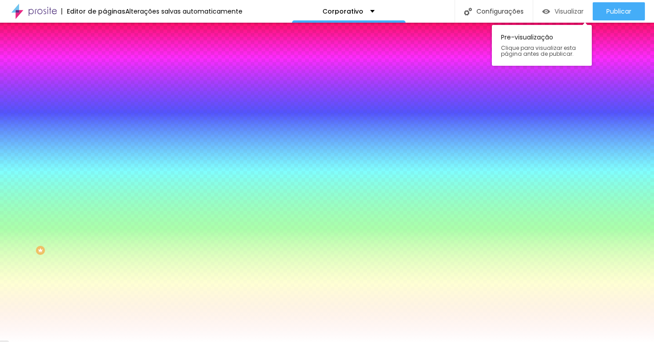
click at [559, 12] on span "Visualizar" at bounding box center [568, 11] width 29 height 7
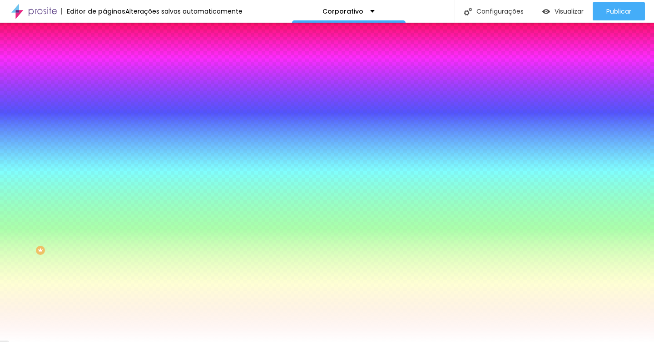
click at [111, 34] on div "Editar Coluna" at bounding box center [139, 33] width 56 height 7
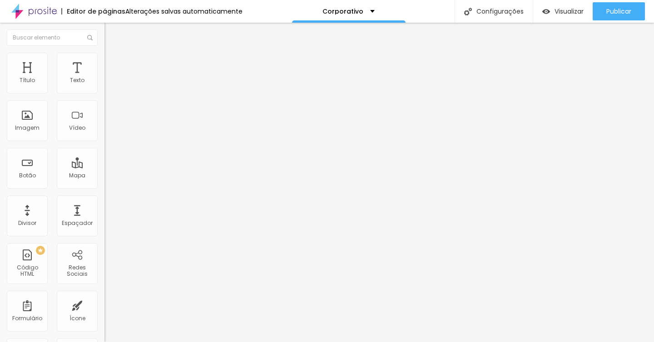
click at [104, 59] on li "Avançado" at bounding box center [156, 57] width 104 height 9
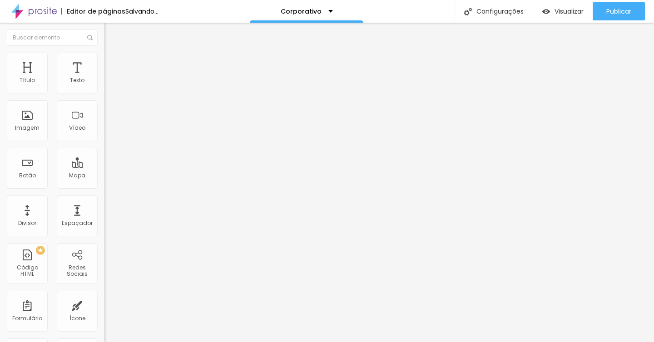
drag, startPoint x: 27, startPoint y: 88, endPoint x: 9, endPoint y: 87, distance: 18.2
click at [104, 167] on input "range" at bounding box center [133, 170] width 59 height 7
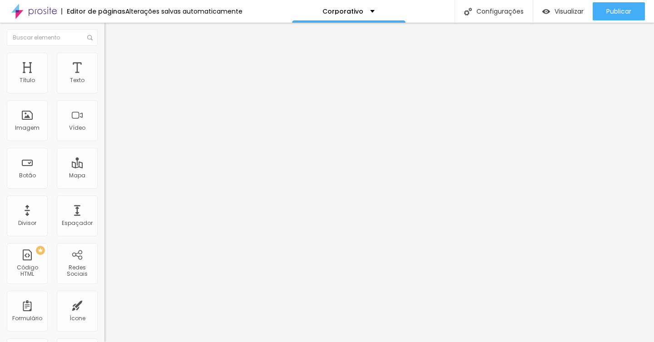
drag, startPoint x: 26, startPoint y: 105, endPoint x: 0, endPoint y: 106, distance: 25.9
click at [104, 295] on input "range" at bounding box center [133, 298] width 59 height 7
click at [104, 53] on li "Estilo" at bounding box center [156, 48] width 104 height 9
click at [112, 78] on span "Titulo 1" at bounding box center [127, 71] width 30 height 13
click at [113, 62] on span "Avançado" at bounding box center [128, 59] width 30 height 8
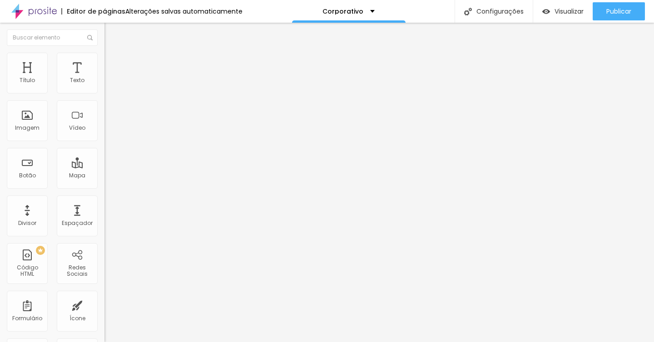
click at [104, 90] on img at bounding box center [107, 87] width 6 height 6
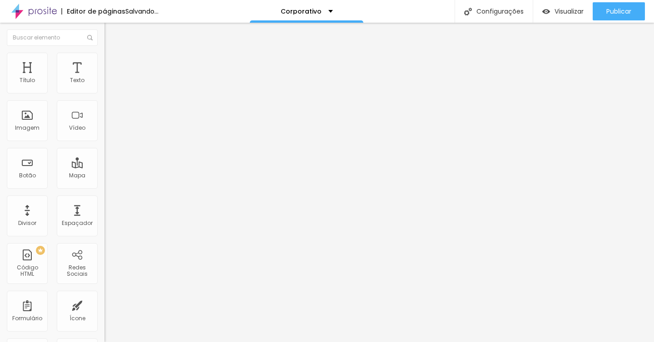
click at [113, 63] on span "Estilo" at bounding box center [120, 59] width 14 height 8
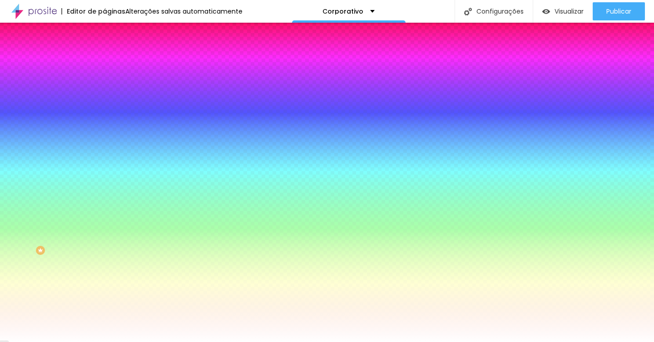
click at [113, 64] on span "Avançado" at bounding box center [128, 68] width 30 height 8
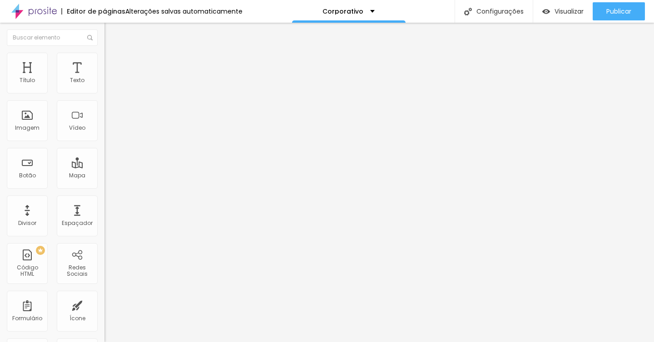
click at [104, 176] on input "range" at bounding box center [133, 179] width 59 height 7
click at [113, 63] on span "Estilo" at bounding box center [120, 59] width 14 height 8
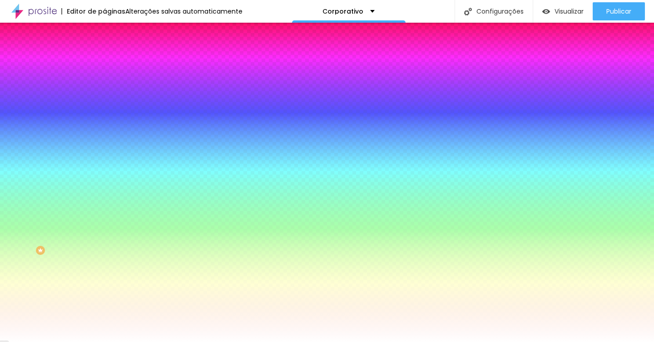
click at [113, 54] on span "Conteúdo" at bounding box center [127, 50] width 28 height 8
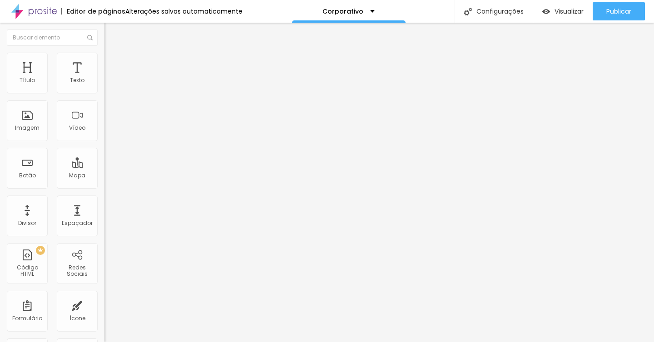
click at [111, 33] on img "button" at bounding box center [114, 33] width 7 height 7
click at [113, 62] on span "Avançado" at bounding box center [128, 59] width 30 height 8
click at [113, 63] on span "Estilo" at bounding box center [120, 59] width 14 height 8
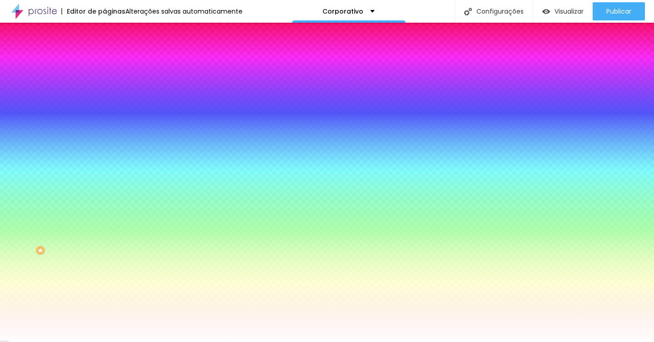
click at [104, 62] on li "Avançado" at bounding box center [156, 66] width 104 height 9
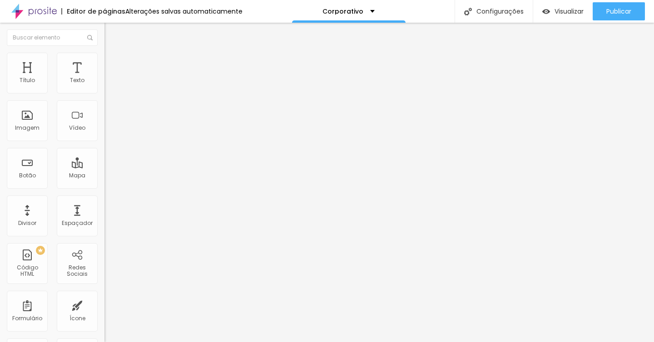
click at [104, 52] on img at bounding box center [108, 48] width 8 height 8
click at [113, 62] on span "Estilo" at bounding box center [120, 59] width 14 height 8
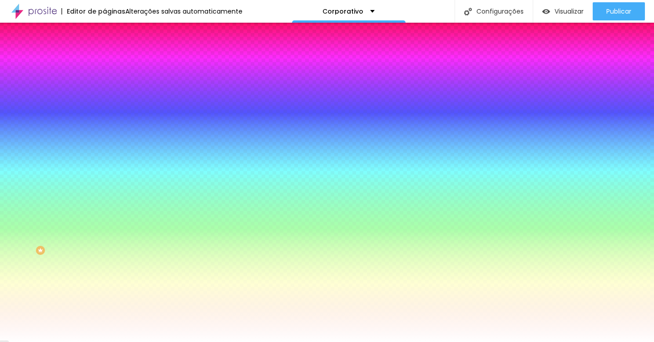
click at [113, 54] on span "Conteúdo" at bounding box center [127, 50] width 28 height 8
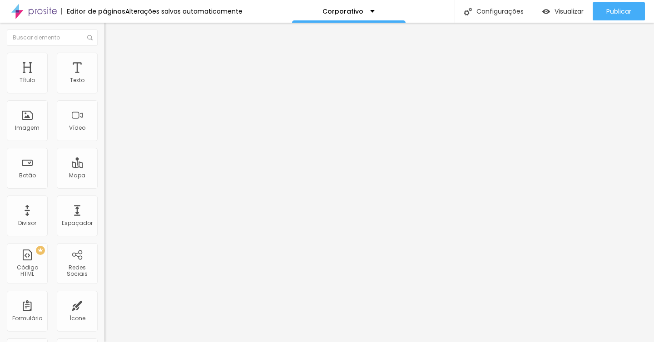
click at [104, 83] on span "Encaixotado" at bounding box center [121, 79] width 35 height 8
click at [104, 97] on span "Completo" at bounding box center [118, 93] width 28 height 8
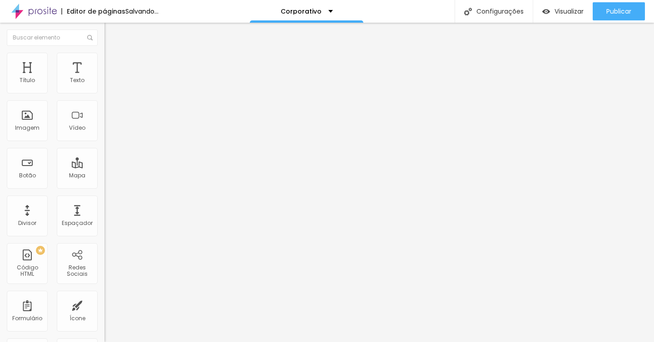
click at [113, 63] on span "Estilo" at bounding box center [120, 59] width 14 height 8
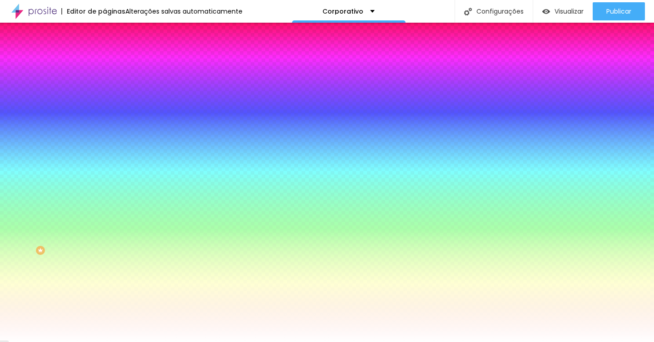
click at [104, 62] on li "Avançado" at bounding box center [156, 66] width 104 height 9
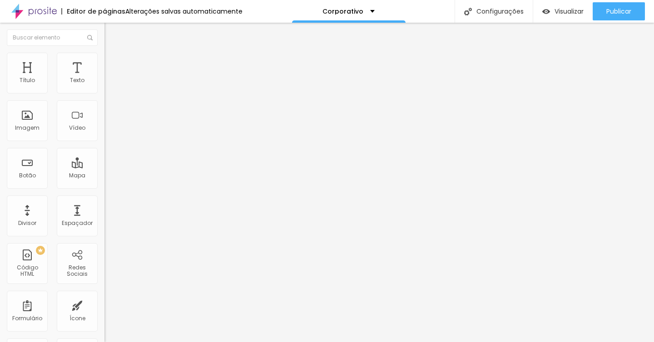
drag, startPoint x: 58, startPoint y: 87, endPoint x: 47, endPoint y: 88, distance: 11.4
click at [104, 176] on input "range" at bounding box center [133, 179] width 59 height 7
click at [566, 13] on span "Visualizar" at bounding box center [568, 11] width 29 height 7
click at [113, 63] on span "Avançado" at bounding box center [128, 59] width 30 height 8
click at [113, 54] on span "Estilo" at bounding box center [120, 50] width 14 height 8
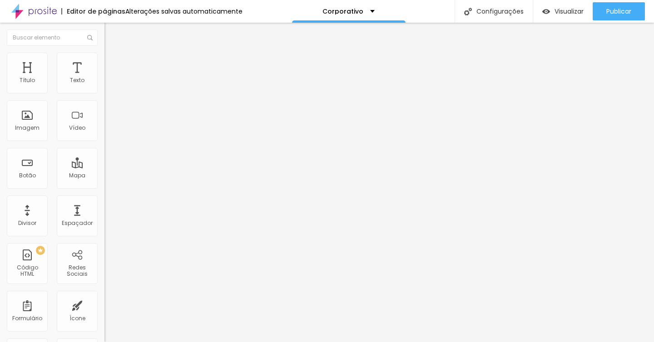
click at [104, 60] on li "Avançado" at bounding box center [156, 57] width 104 height 9
click at [108, 132] on icon "button" at bounding box center [110, 128] width 5 height 5
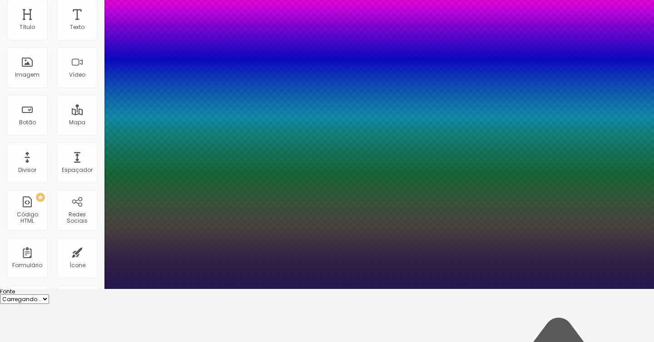
scroll to position [79, 0]
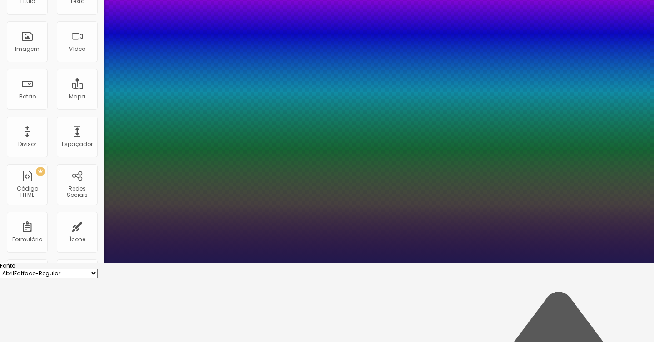
drag, startPoint x: 119, startPoint y: 218, endPoint x: 106, endPoint y: 217, distance: 12.7
click at [98, 269] on select "AbrilFatface-Regular Actor-Regular Alegreya AlegreyaBlack [PERSON_NAME] [PERSON…" at bounding box center [49, 274] width 98 height 10
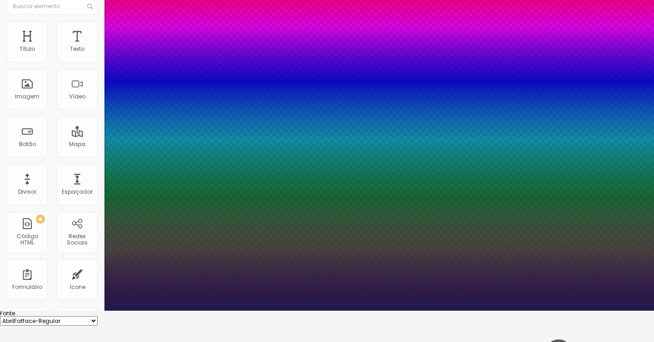
scroll to position [30, 0]
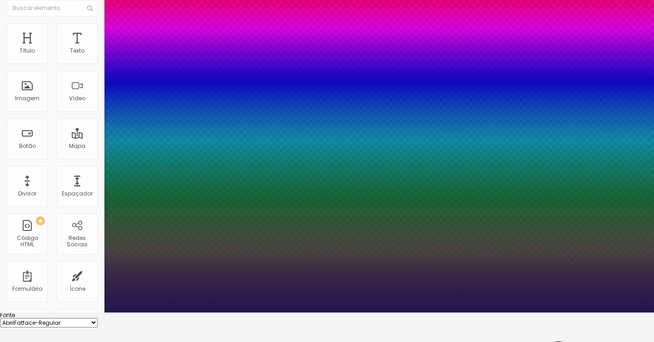
drag, startPoint x: 123, startPoint y: 224, endPoint x: 140, endPoint y: 226, distance: 17.3
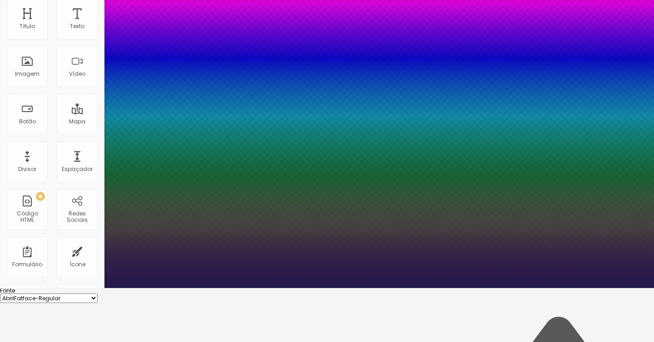
scroll to position [78, 0]
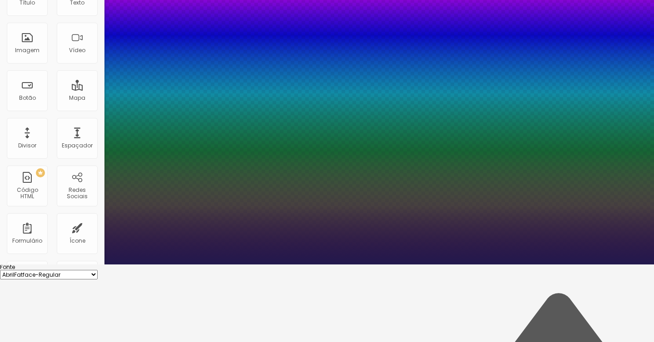
click at [268, 265] on div at bounding box center [327, 265] width 654 height 0
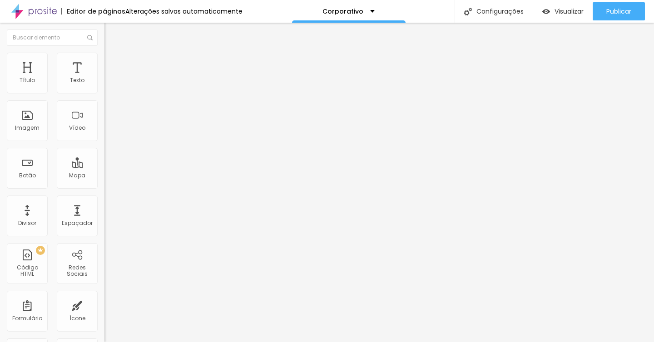
click at [104, 125] on button "Voltar ao padrão" at bounding box center [135, 119] width 62 height 10
click at [108, 132] on icon "button" at bounding box center [110, 128] width 5 height 5
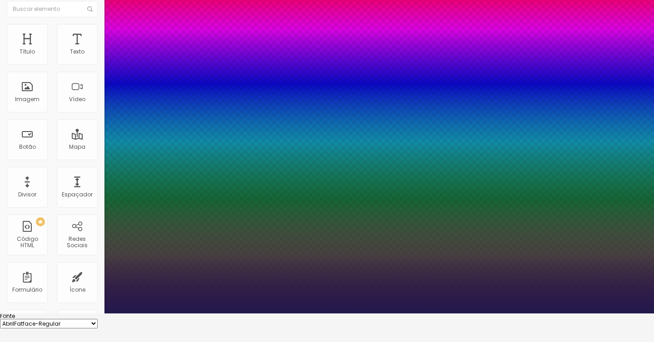
scroll to position [39, 0]
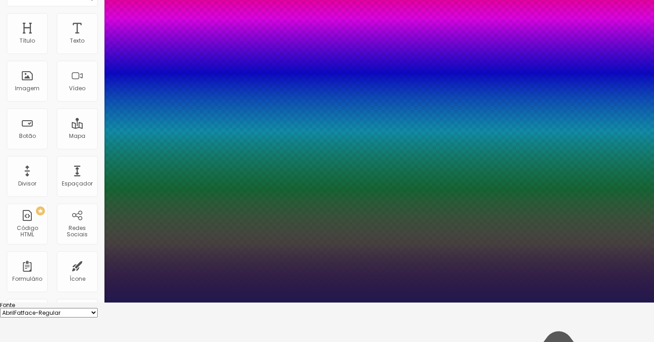
drag, startPoint x: 123, startPoint y: 217, endPoint x: 136, endPoint y: 216, distance: 13.6
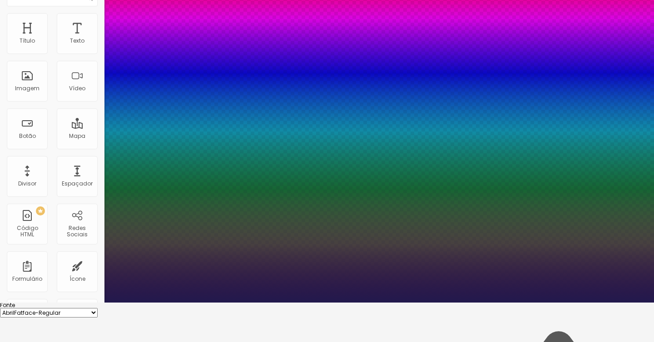
click at [203, 303] on div at bounding box center [327, 303] width 654 height 0
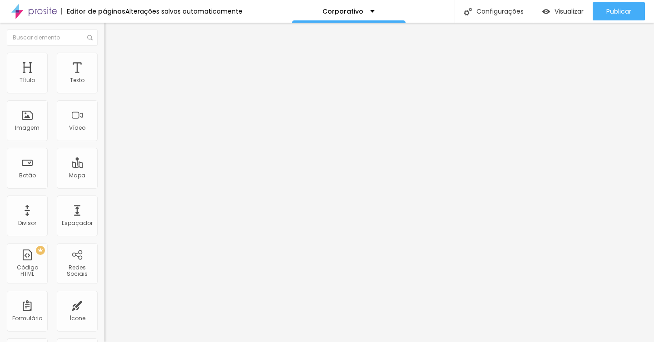
scroll to position [0, 0]
click at [104, 272] on div "Editar Título Estilo Avançado Tamanho Titulo 1 H1 Titulo 2 H2 Titulo 3 H3 Titul…" at bounding box center [156, 183] width 104 height 320
click at [104, 55] on img at bounding box center [108, 57] width 8 height 8
click at [104, 38] on button "Editar Título" at bounding box center [156, 33] width 104 height 21
click at [109, 131] on icon "button" at bounding box center [111, 129] width 4 height 4
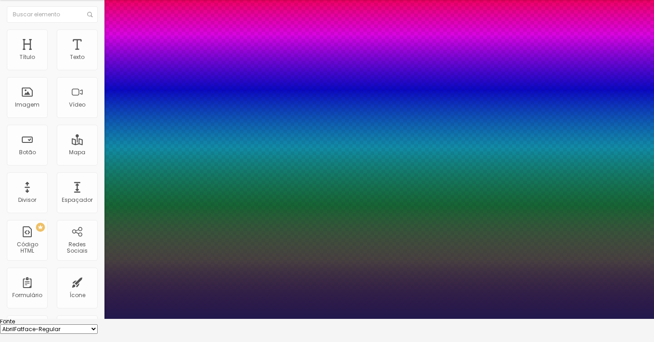
scroll to position [21, 0]
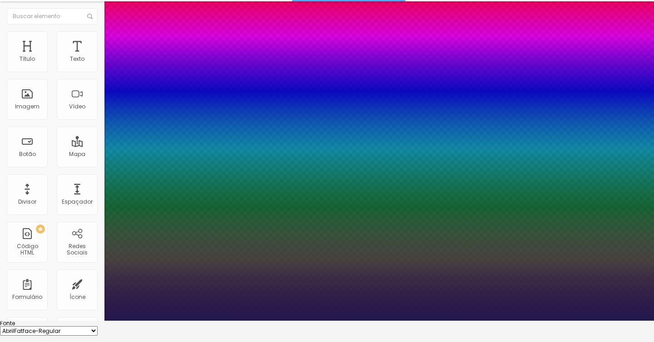
drag, startPoint x: 118, startPoint y: 254, endPoint x: 130, endPoint y: 259, distance: 12.8
drag, startPoint x: 118, startPoint y: 276, endPoint x: 103, endPoint y: 282, distance: 15.9
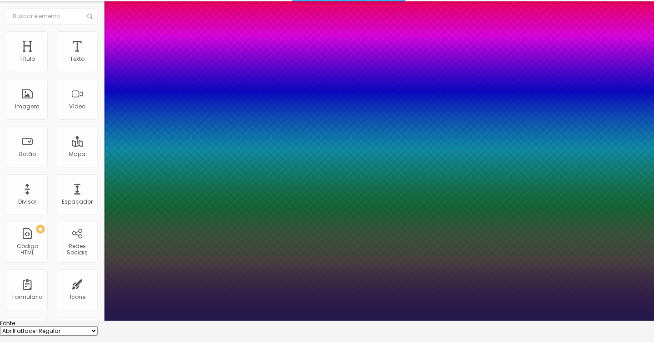
click at [33, 321] on div at bounding box center [327, 321] width 654 height 0
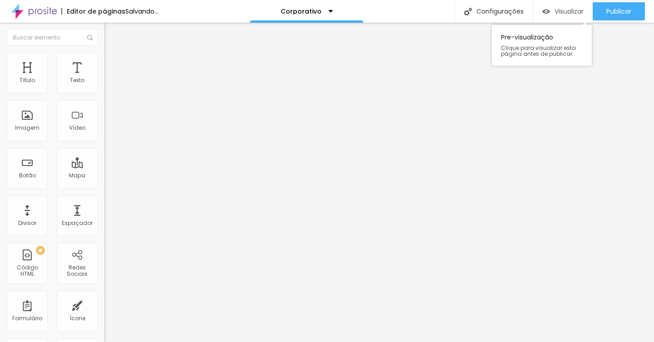
click at [560, 12] on span "Visualizar" at bounding box center [568, 11] width 29 height 7
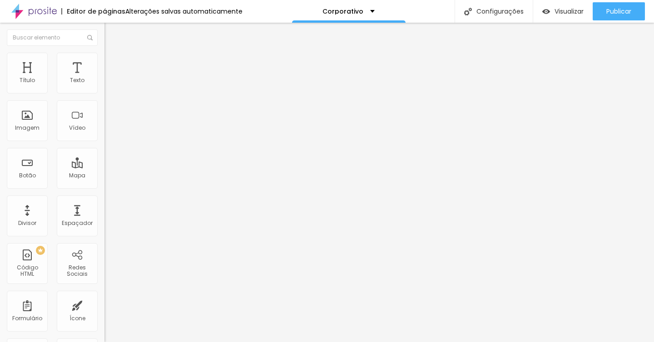
click at [113, 63] on span "Estilo" at bounding box center [120, 59] width 14 height 8
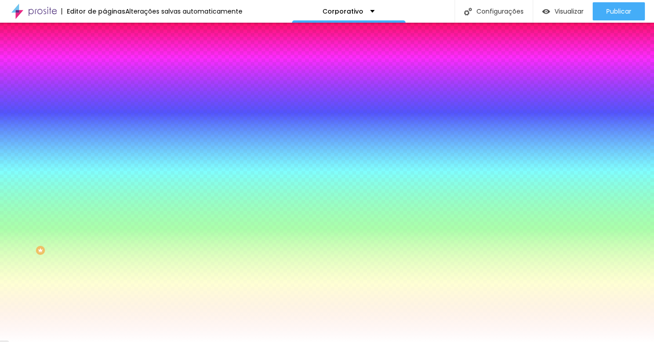
click at [104, 91] on input "#FFFFFF" at bounding box center [158, 91] width 109 height 9
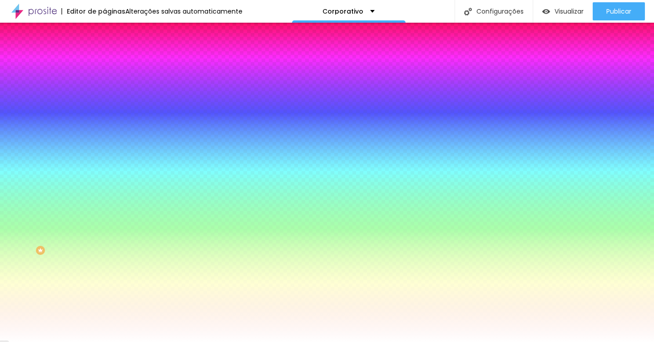
paste input "4FCE5D"
click at [113, 54] on span "Conteúdo" at bounding box center [127, 50] width 28 height 8
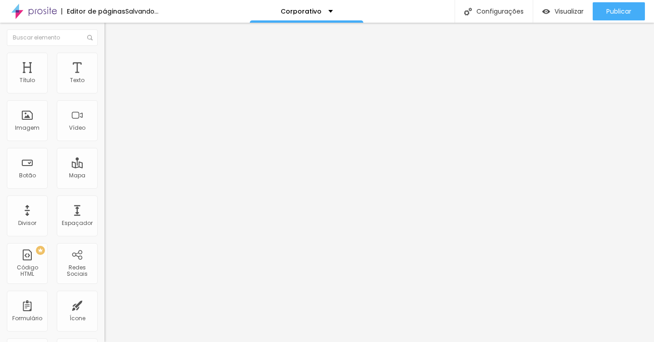
click at [104, 85] on input "Click me" at bounding box center [158, 80] width 109 height 9
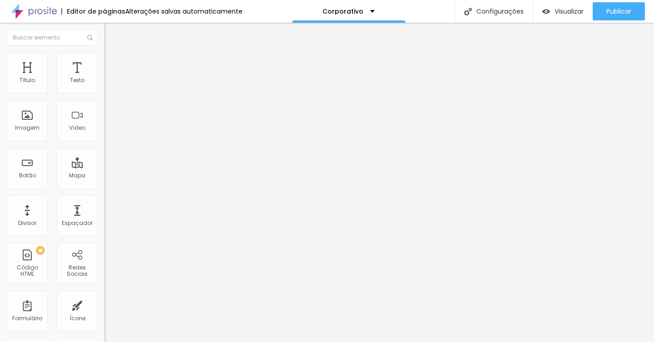
click at [104, 186] on input "https://" at bounding box center [158, 182] width 109 height 9
paste input "[DOMAIN_NAME][URL][PHONE_NUMBER]"
click at [104, 257] on div "Editar Botão Conteúdo Estilo Avançado Texto AGENDE SEU ENSAIO Alinhamento Taman…" at bounding box center [156, 183] width 104 height 320
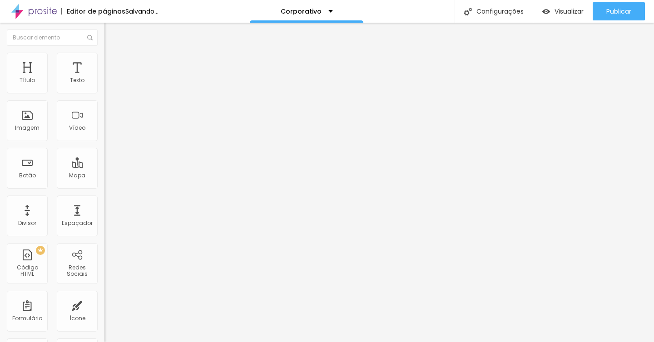
click at [111, 34] on img "button" at bounding box center [114, 33] width 7 height 7
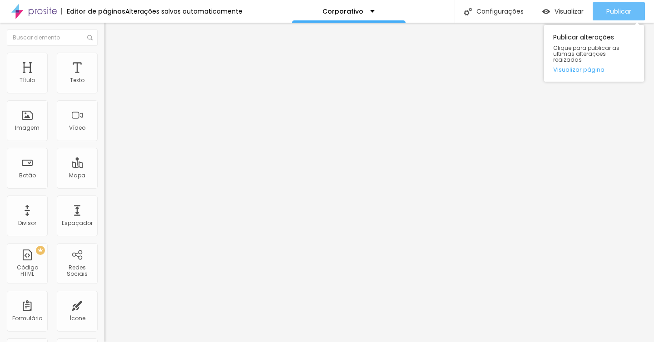
click at [613, 13] on span "Publicar" at bounding box center [618, 11] width 25 height 7
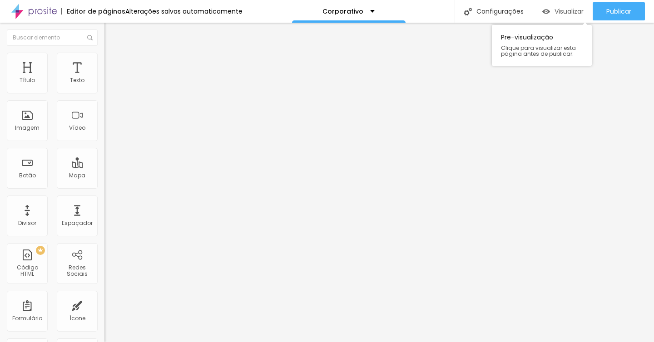
click at [550, 6] on div "Visualizar" at bounding box center [562, 11] width 41 height 18
click at [108, 84] on icon "button" at bounding box center [110, 81] width 5 height 5
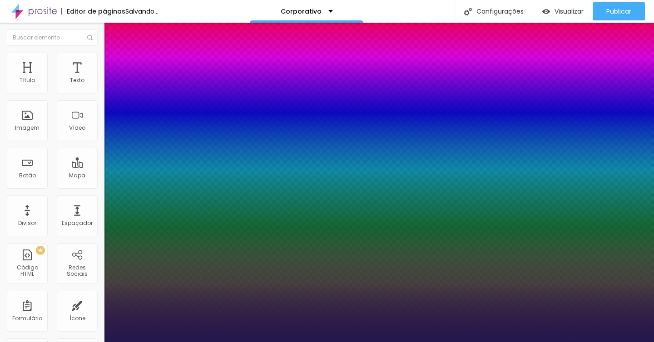
drag, startPoint x: 123, startPoint y: 153, endPoint x: 137, endPoint y: 153, distance: 13.6
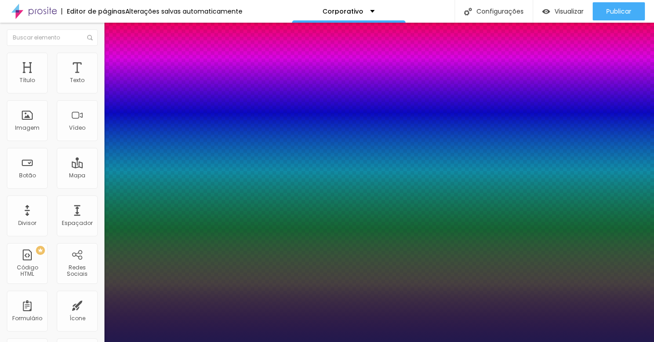
click at [8, 342] on div at bounding box center [327, 342] width 654 height 0
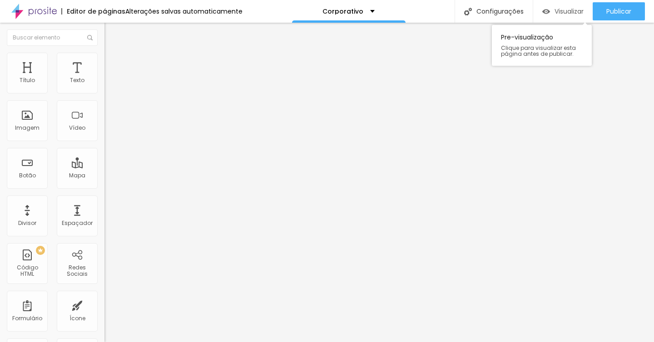
click at [554, 15] on span "Visualizar" at bounding box center [568, 11] width 29 height 7
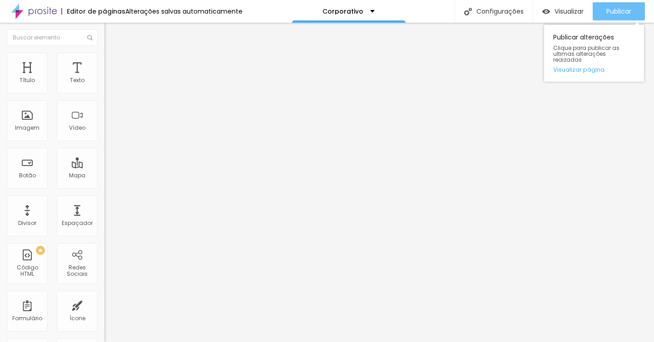
click at [612, 6] on div "Publicar" at bounding box center [618, 11] width 25 height 18
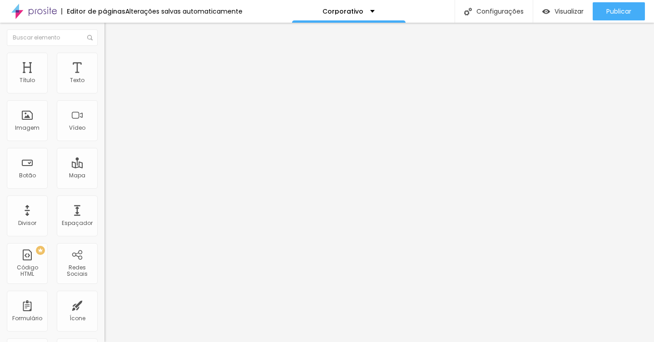
click at [108, 132] on icon "button" at bounding box center [110, 128] width 5 height 5
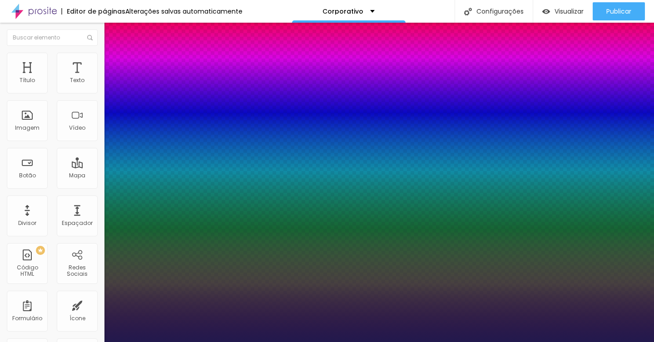
click at [558, 342] on div at bounding box center [327, 342] width 654 height 0
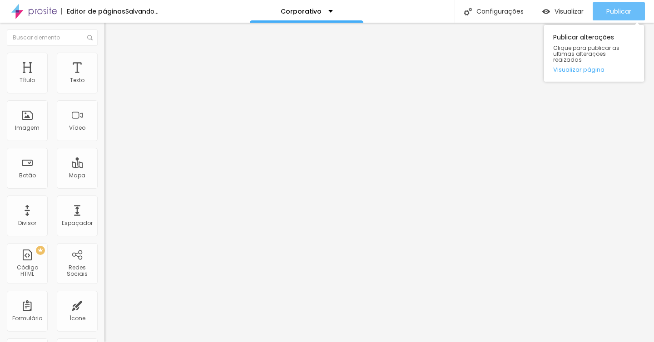
click at [607, 12] on span "Publicar" at bounding box center [618, 11] width 25 height 7
